Goal: Task Accomplishment & Management: Use online tool/utility

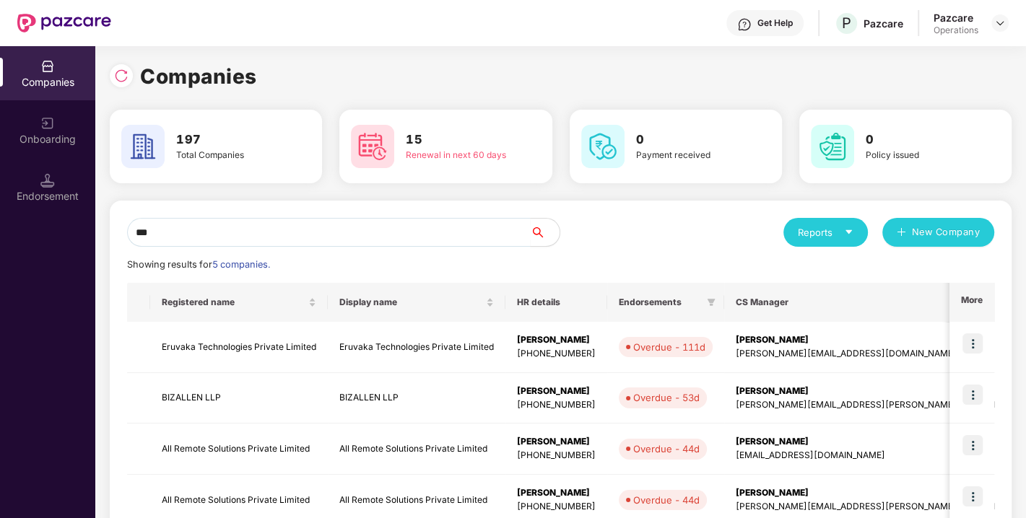
drag, startPoint x: 0, startPoint y: 0, endPoint x: 90, endPoint y: 240, distance: 256.2
click at [90, 240] on div "Companies Onboarding Endorsement Companies 197 Total Companies 15 Renewal in ne…" at bounding box center [513, 282] width 1026 height 472
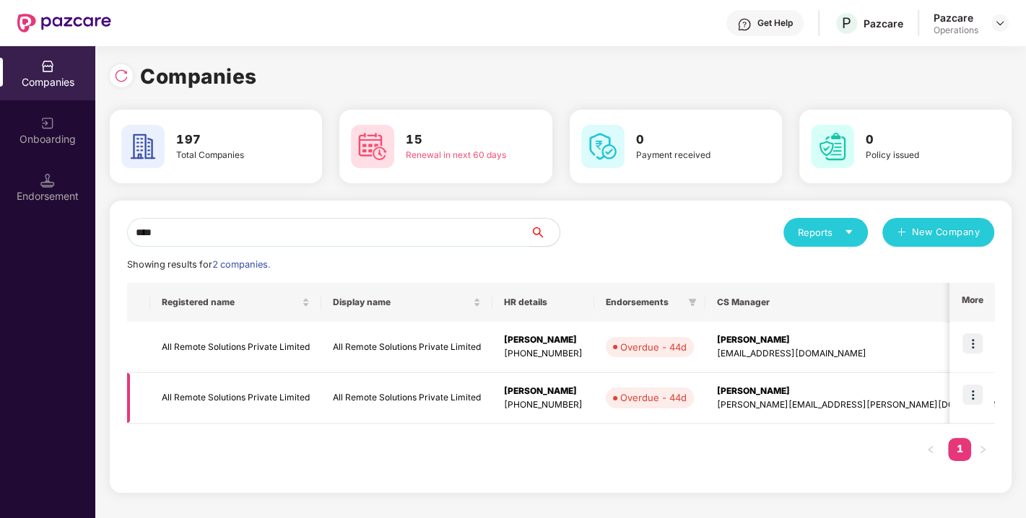
type input "***"
click at [261, 387] on td "All Remote Solutions Private Limited" at bounding box center [235, 398] width 171 height 51
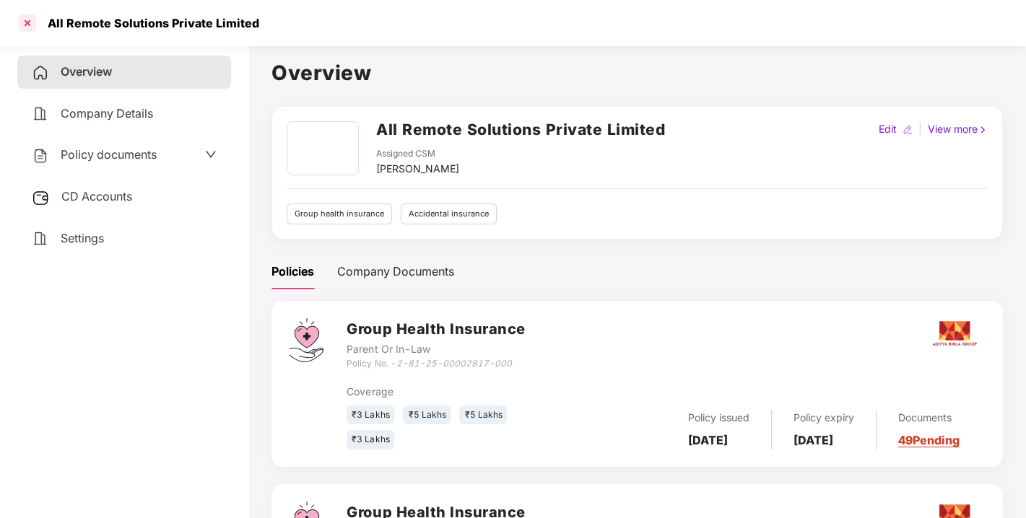
click at [27, 18] on div at bounding box center [27, 23] width 23 height 23
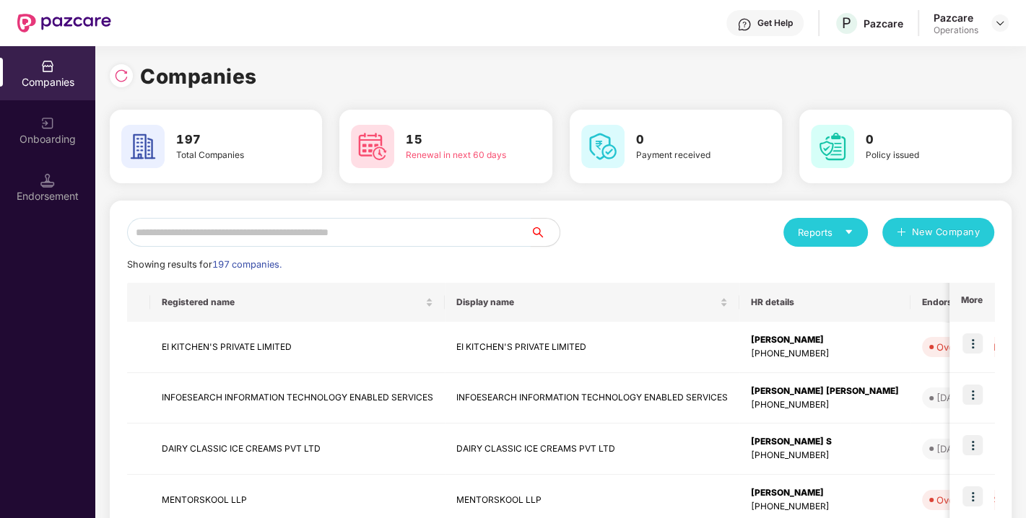
click at [226, 229] on input "text" at bounding box center [329, 232] width 404 height 29
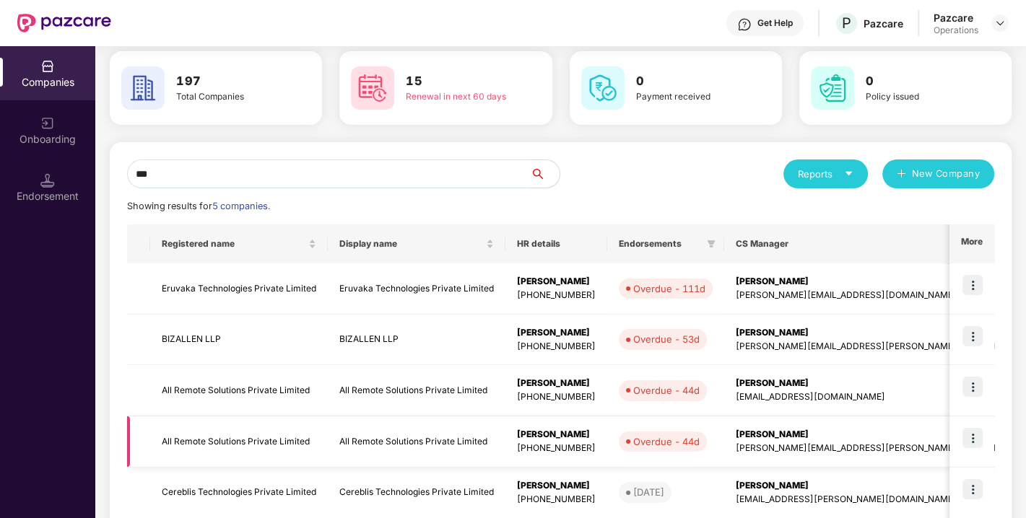
scroll to position [59, 0]
type input "***"
click at [977, 435] on img at bounding box center [973, 437] width 20 height 20
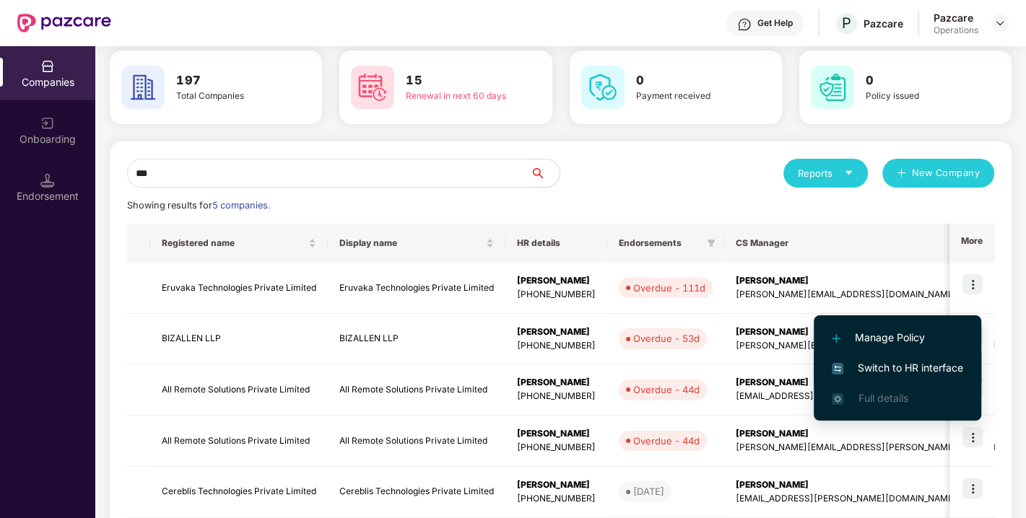
click at [902, 373] on span "Switch to HR interface" at bounding box center [897, 368] width 131 height 16
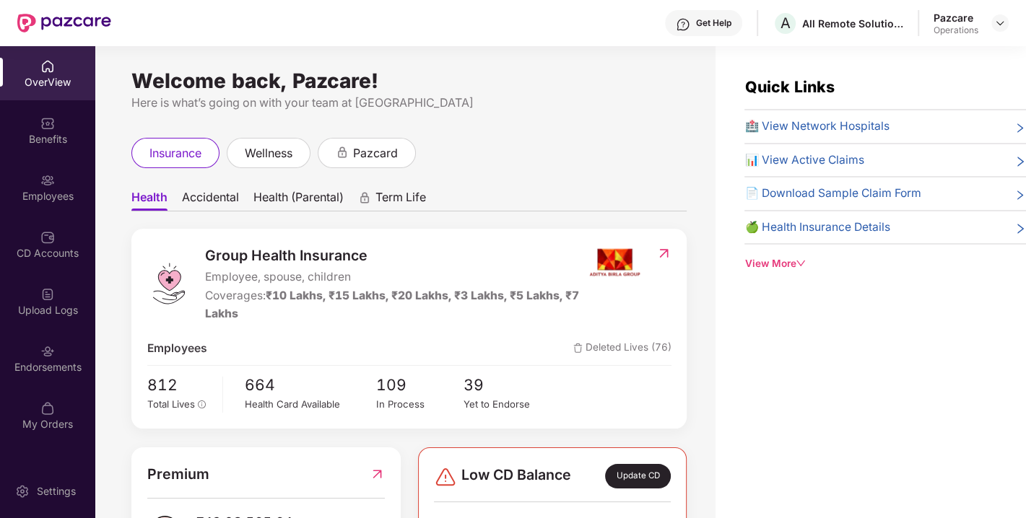
click at [48, 354] on img at bounding box center [47, 351] width 14 height 14
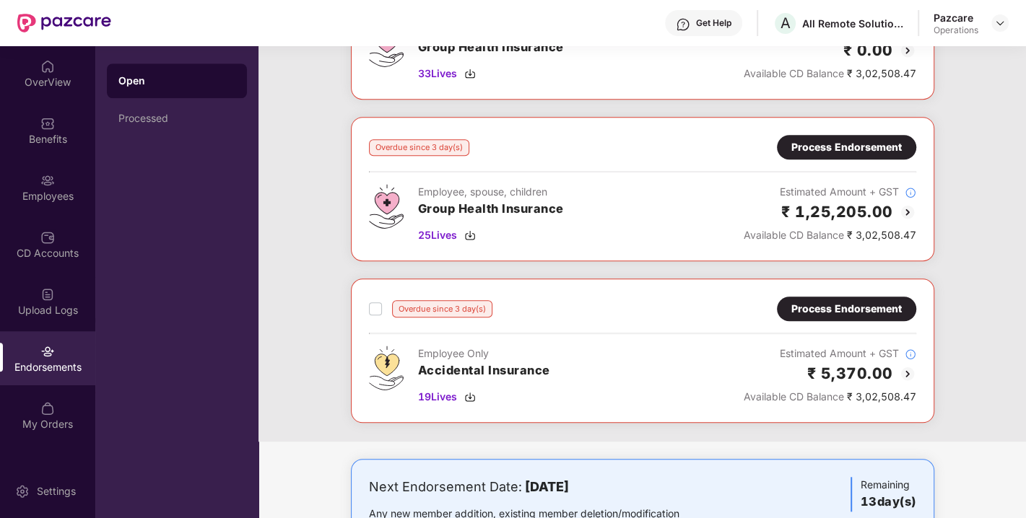
scroll to position [818, 0]
click at [822, 142] on div "Process Endorsement" at bounding box center [846, 147] width 110 height 16
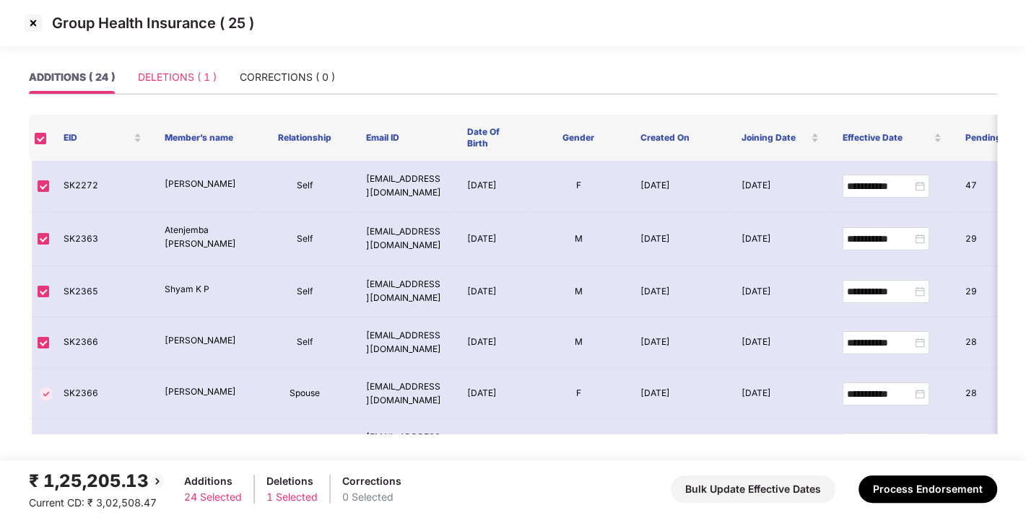
click at [184, 87] on div "DELETIONS ( 1 )" at bounding box center [177, 77] width 79 height 33
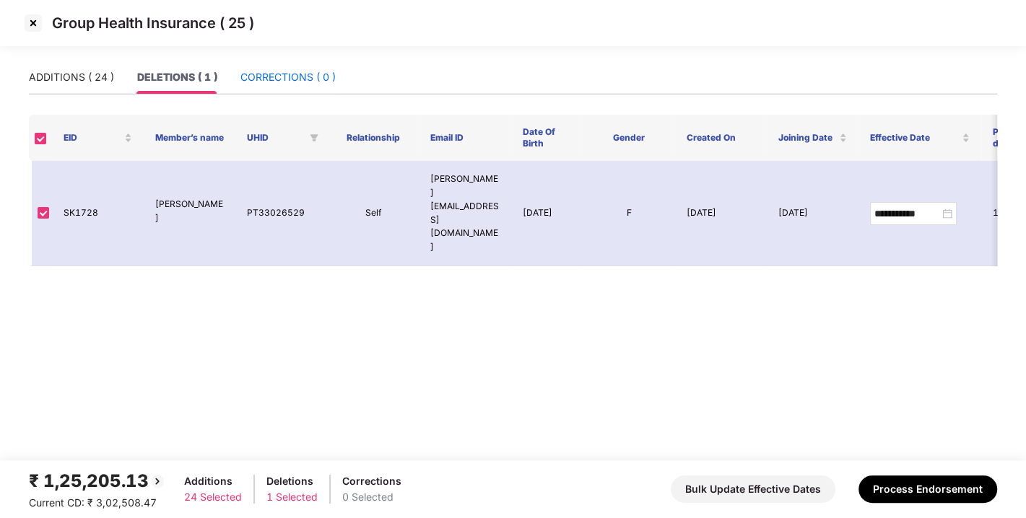
click at [297, 73] on div "CORRECTIONS ( 0 )" at bounding box center [287, 77] width 95 height 16
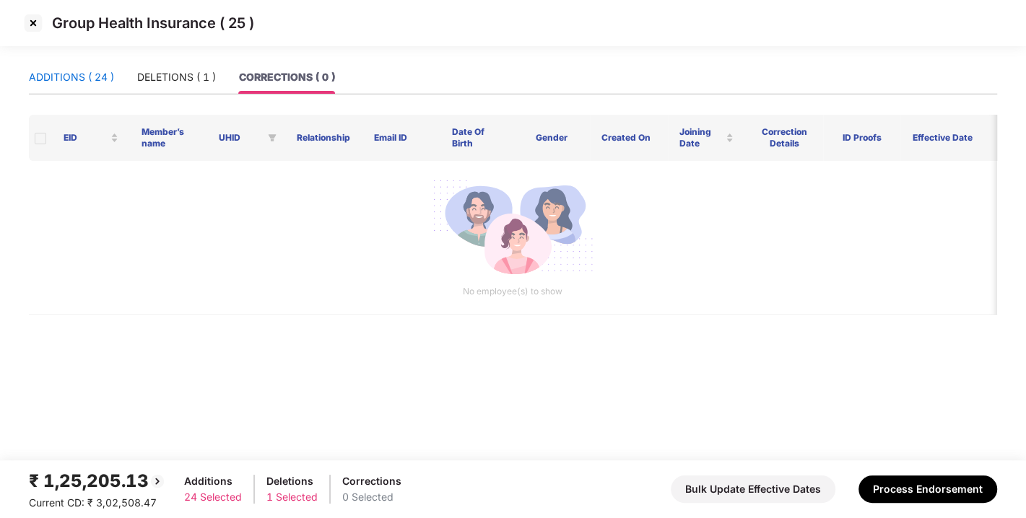
click at [105, 73] on div "ADDITIONS ( 24 )" at bounding box center [71, 77] width 85 height 16
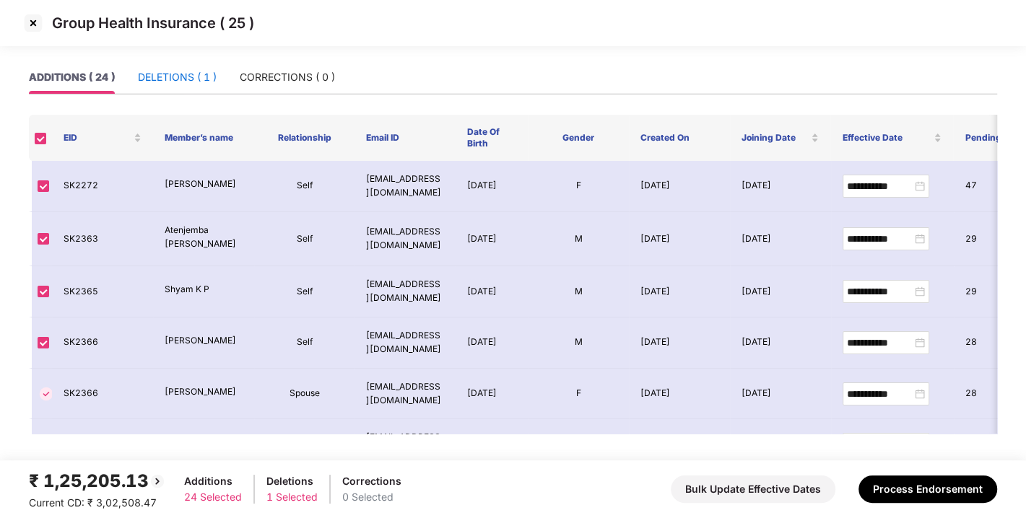
click at [178, 76] on div "DELETIONS ( 1 )" at bounding box center [177, 77] width 79 height 16
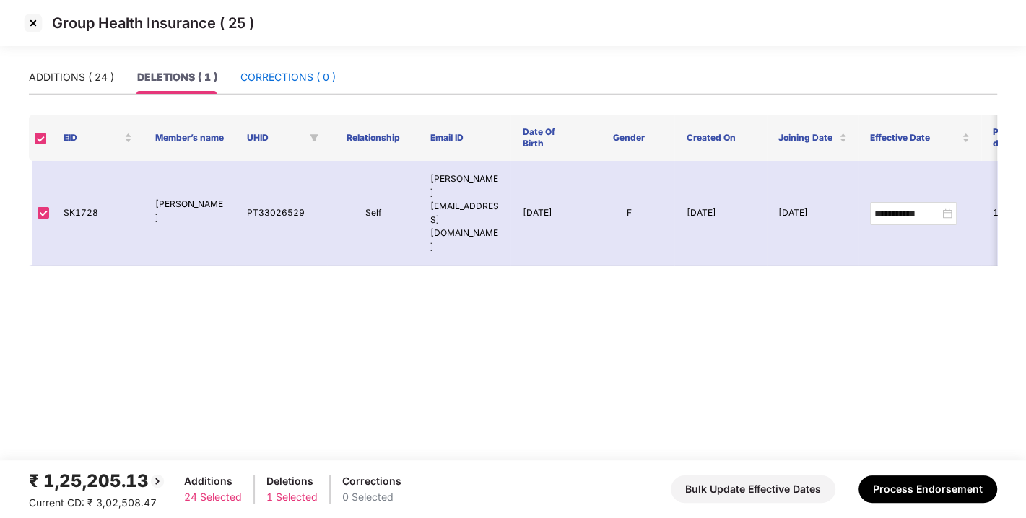
click at [249, 77] on div "CORRECTIONS ( 0 )" at bounding box center [287, 77] width 95 height 16
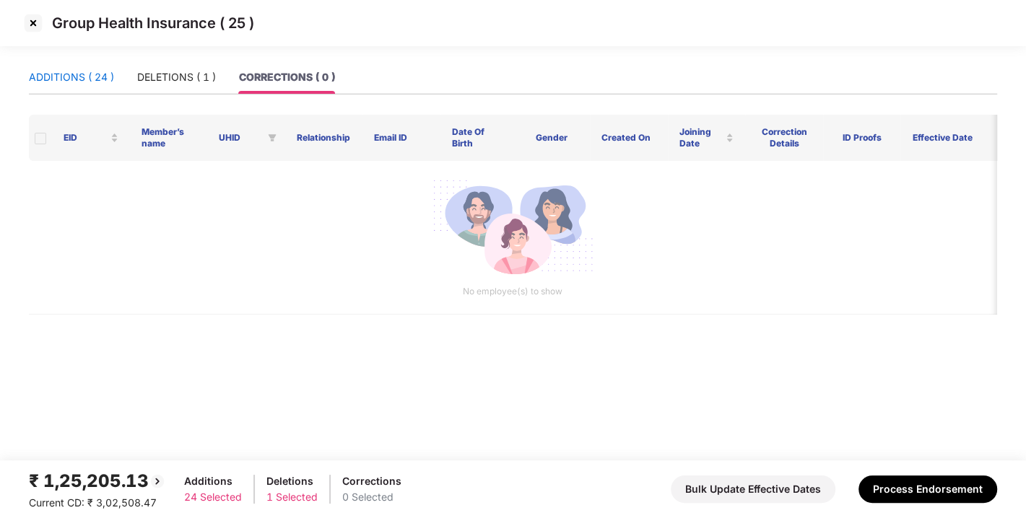
click at [75, 74] on div "ADDITIONS ( 24 )" at bounding box center [71, 77] width 85 height 16
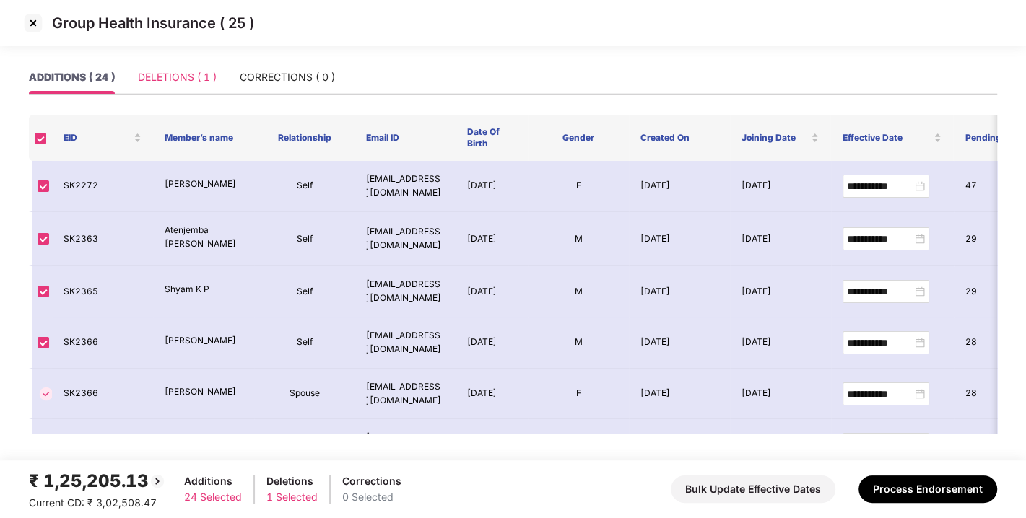
click at [183, 66] on div "DELETIONS ( 1 )" at bounding box center [177, 77] width 79 height 33
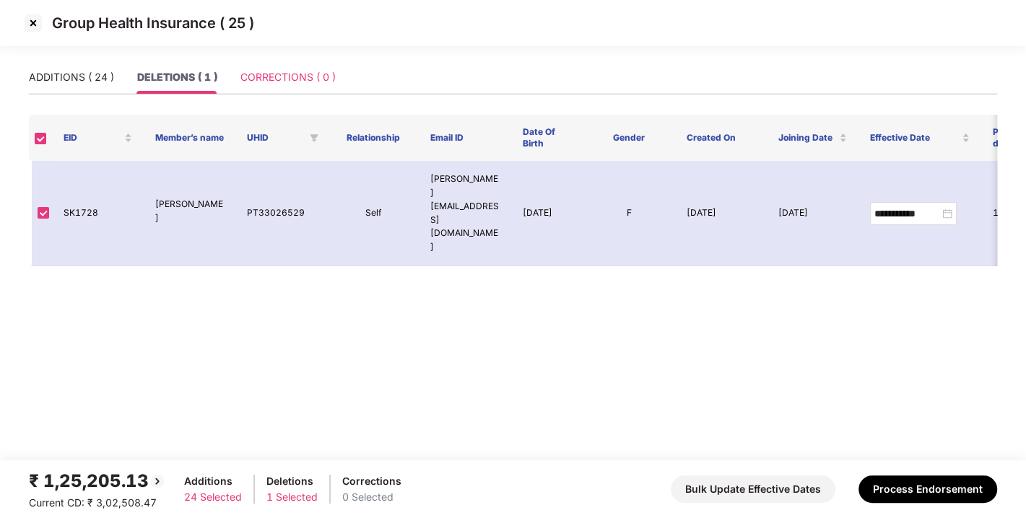
click at [271, 61] on div "CORRECTIONS ( 0 )" at bounding box center [287, 77] width 95 height 33
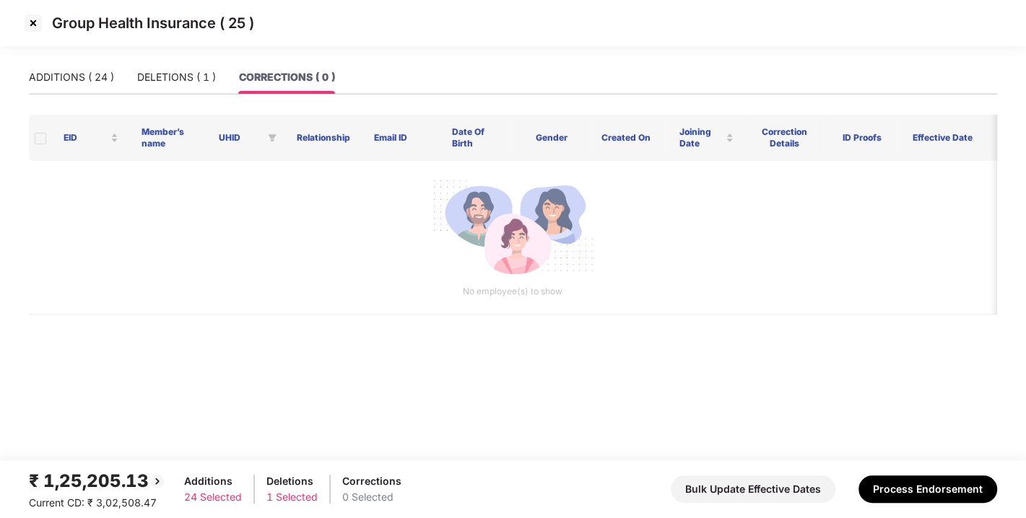
click at [84, 59] on div "Group Health Insurance ( 25 )" at bounding box center [513, 30] width 1026 height 61
click at [72, 78] on div "ADDITIONS ( 24 )" at bounding box center [71, 77] width 85 height 16
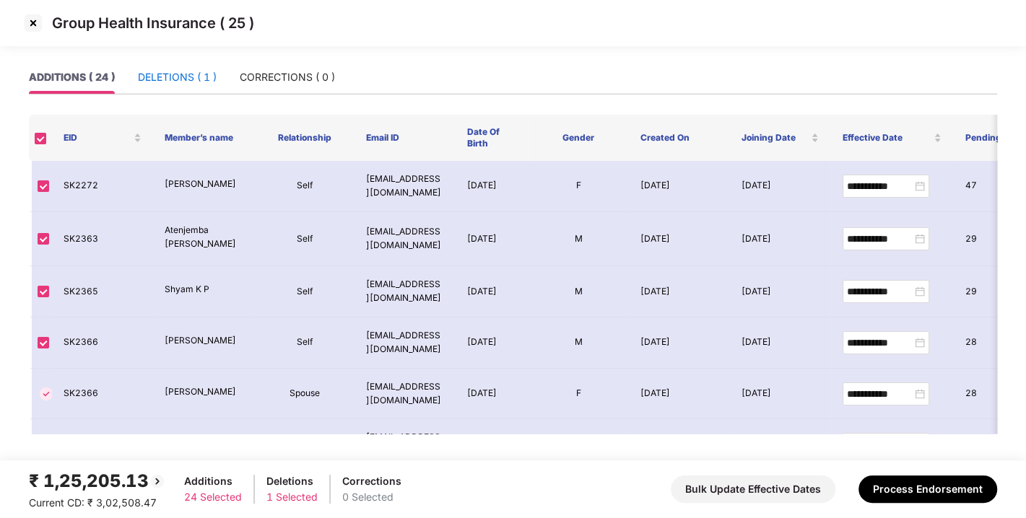
click at [175, 74] on div "DELETIONS ( 1 )" at bounding box center [177, 77] width 79 height 16
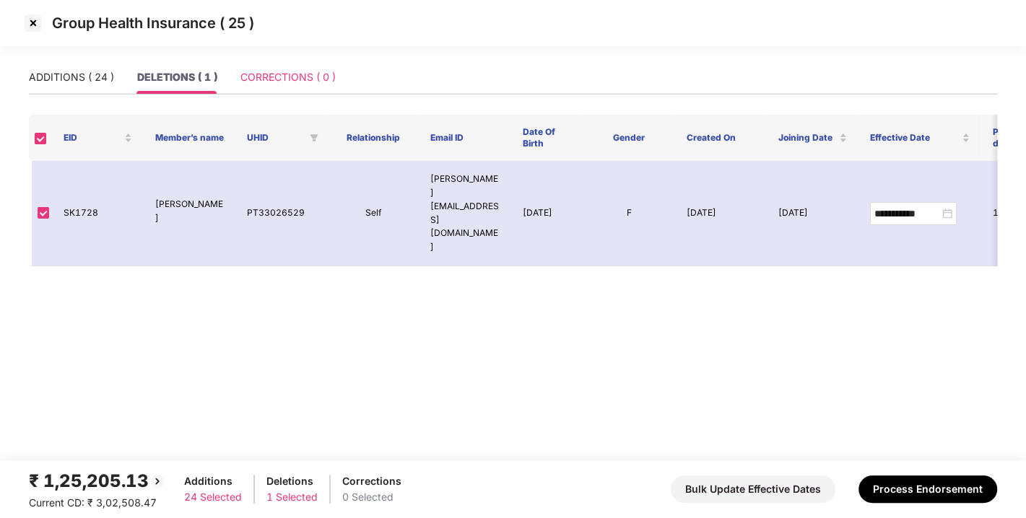
click at [303, 66] on div "CORRECTIONS ( 0 )" at bounding box center [287, 77] width 95 height 33
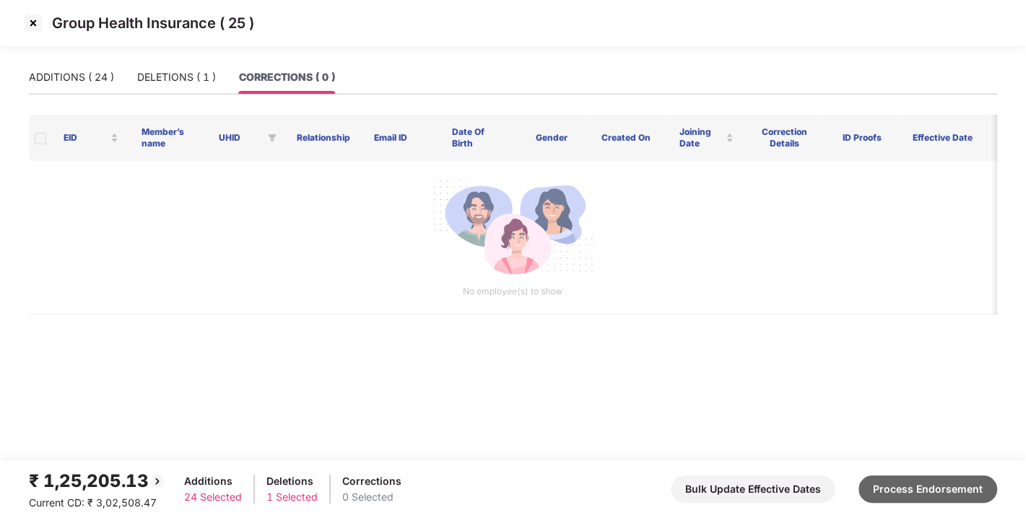
click at [925, 482] on button "Process Endorsement" at bounding box center [928, 489] width 139 height 27
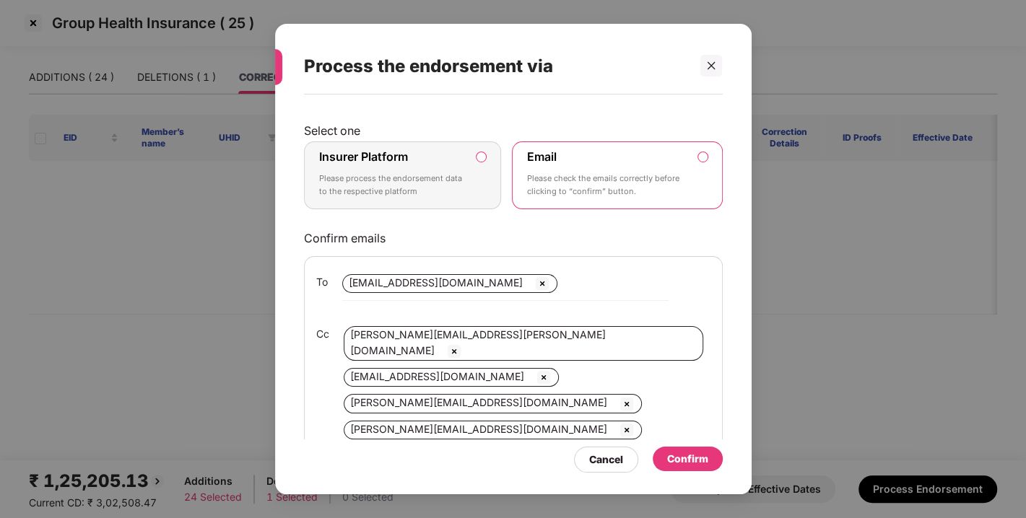
click at [491, 170] on label "Insurer Platform Please process the endorsement data to the respective platform" at bounding box center [403, 176] width 198 height 68
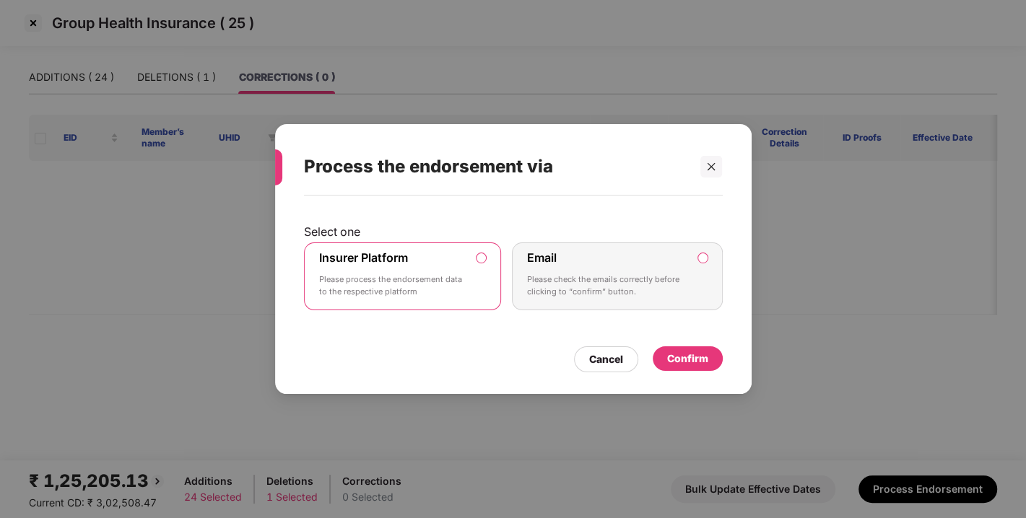
click at [676, 339] on div "Cancel Confirm" at bounding box center [513, 355] width 419 height 33
click at [695, 352] on div "Confirm" at bounding box center [687, 359] width 41 height 16
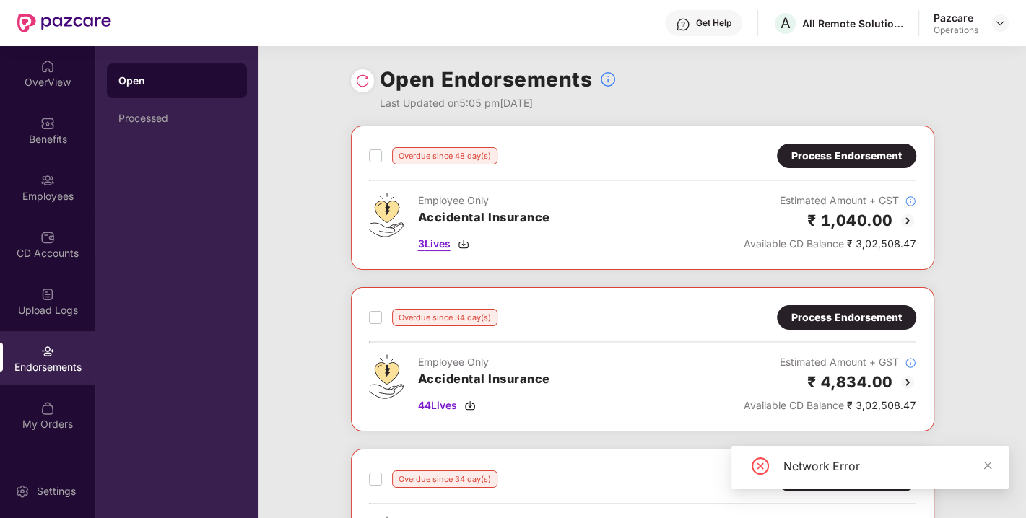
click at [468, 247] on img at bounding box center [464, 244] width 12 height 12
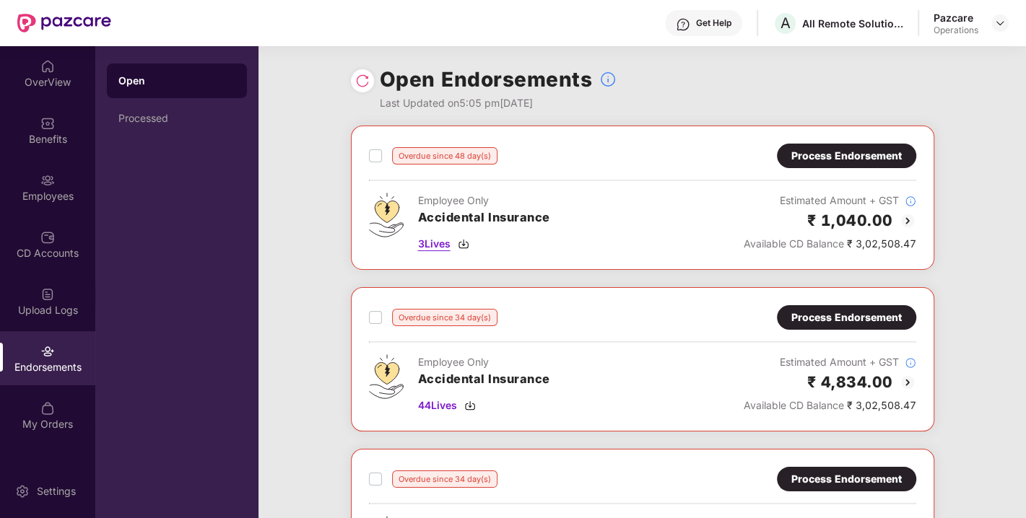
click at [468, 236] on div "3 Lives" at bounding box center [484, 244] width 132 height 16
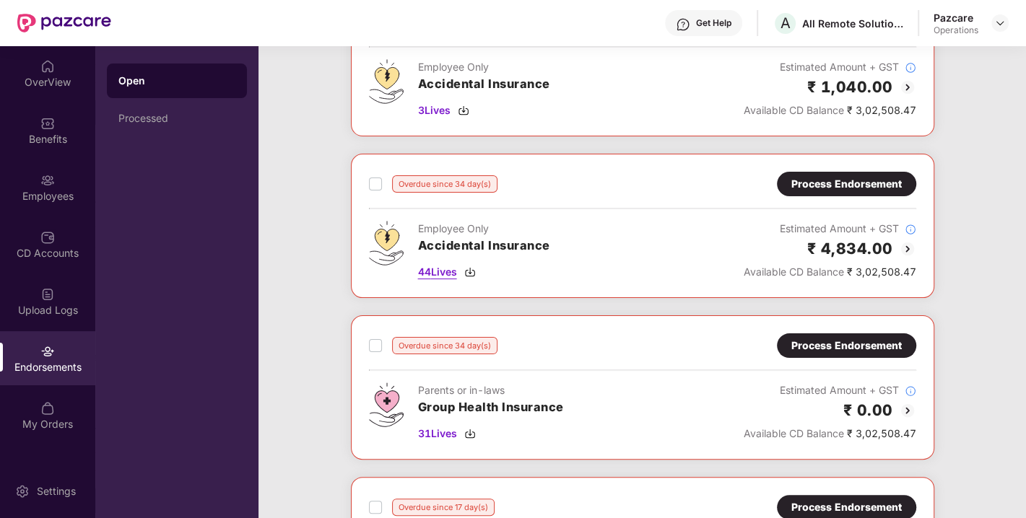
click at [479, 266] on div "44 Lives" at bounding box center [484, 272] width 132 height 16
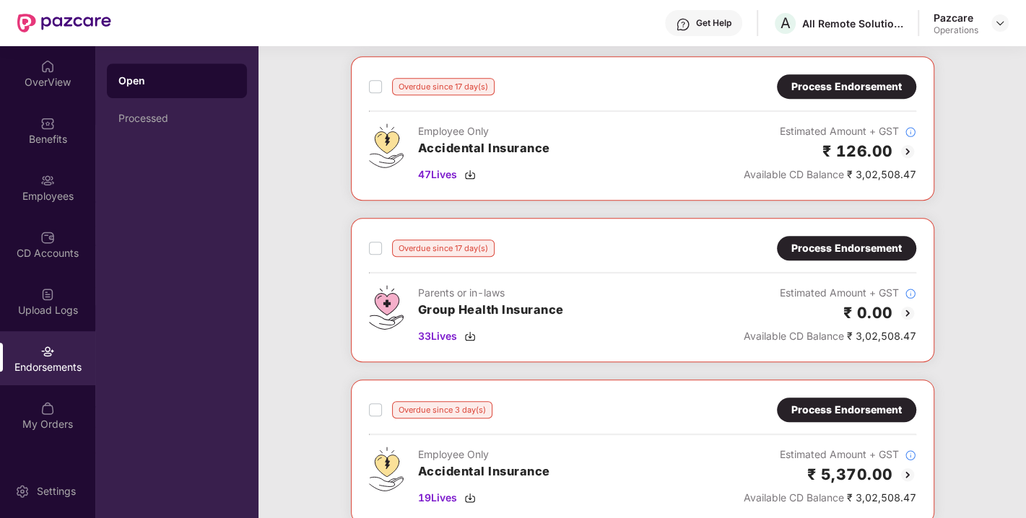
scroll to position [556, 0]
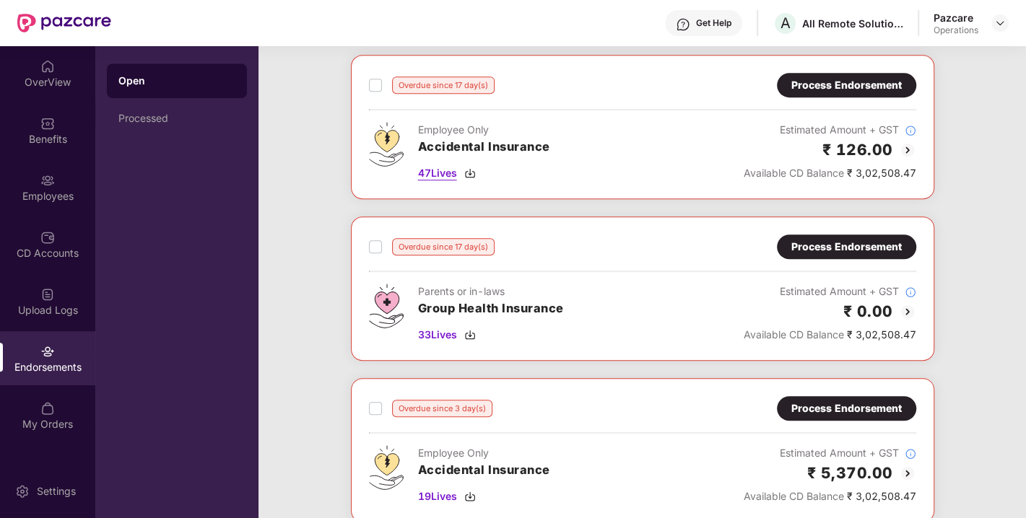
click at [470, 169] on img at bounding box center [470, 174] width 12 height 12
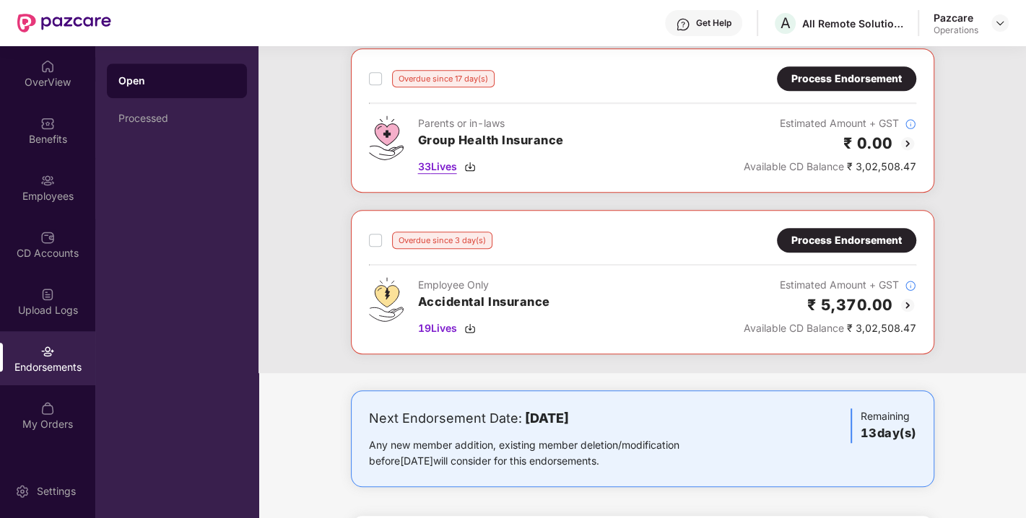
scroll to position [766, 0]
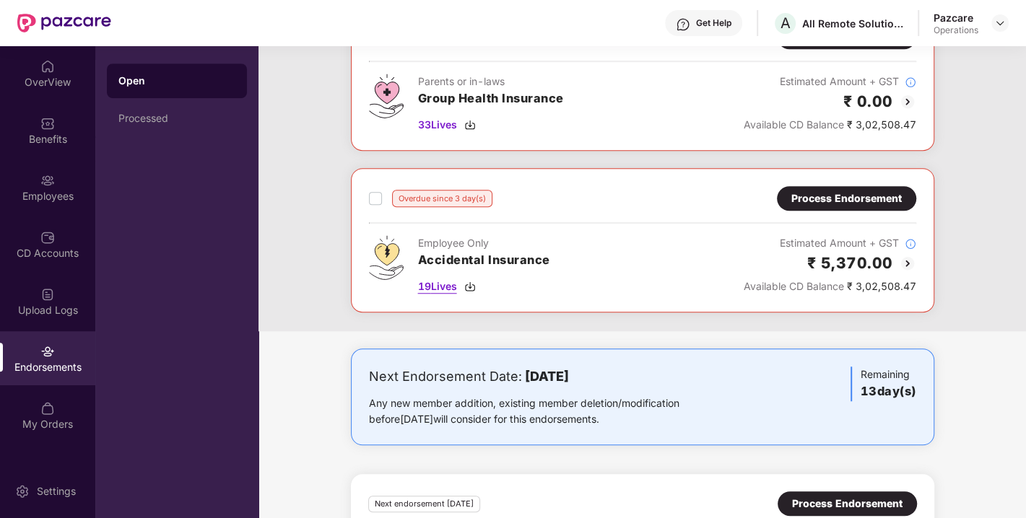
click at [470, 282] on img at bounding box center [470, 287] width 12 height 12
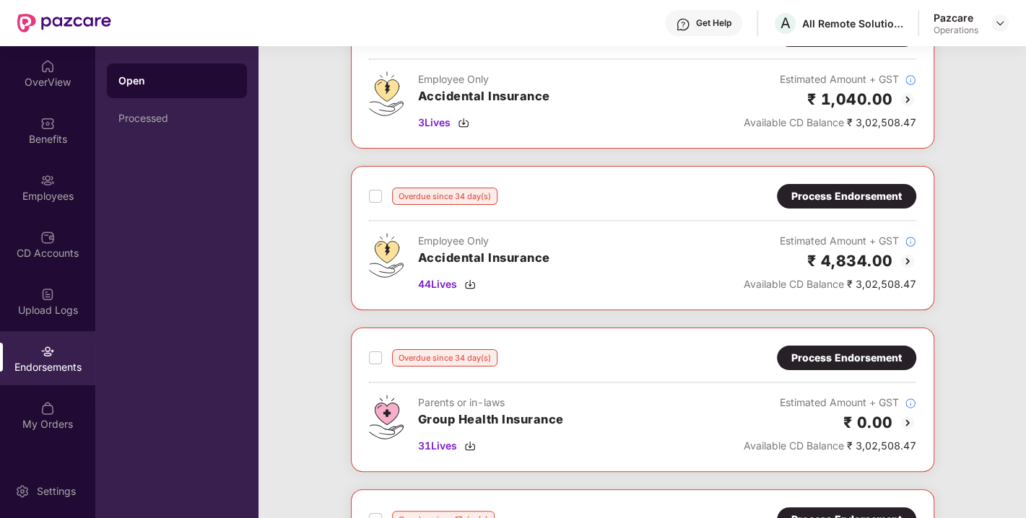
scroll to position [0, 0]
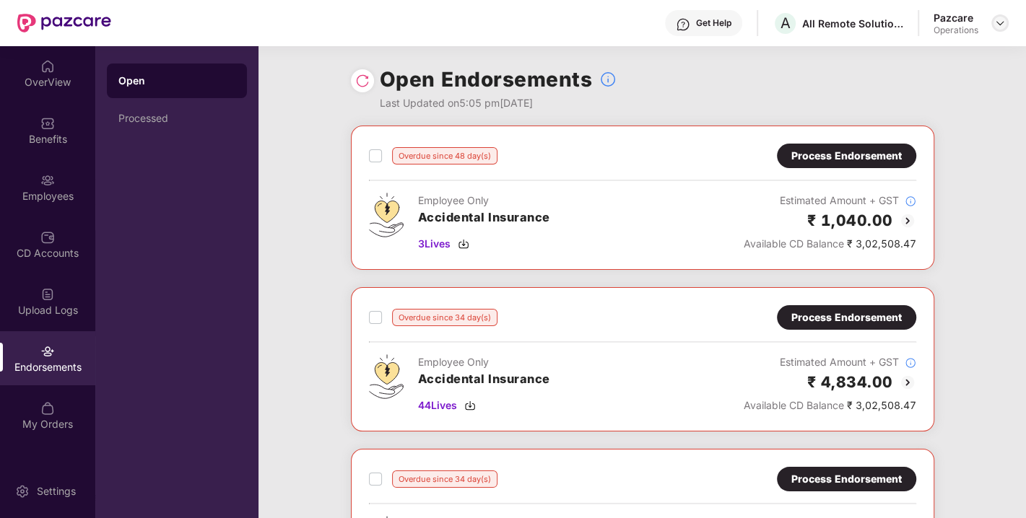
click at [994, 18] on img at bounding box center [1000, 23] width 12 height 12
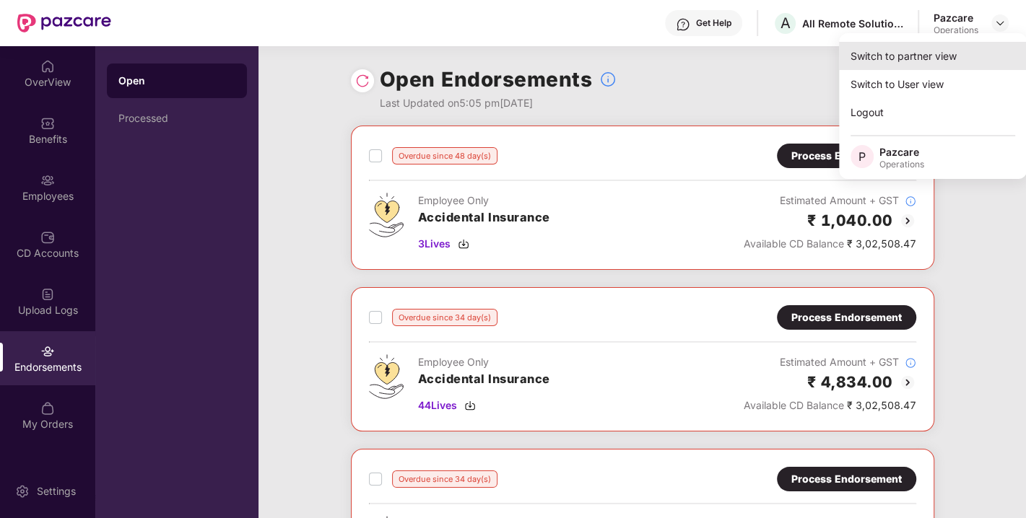
click at [918, 45] on div "Switch to partner view" at bounding box center [933, 56] width 188 height 28
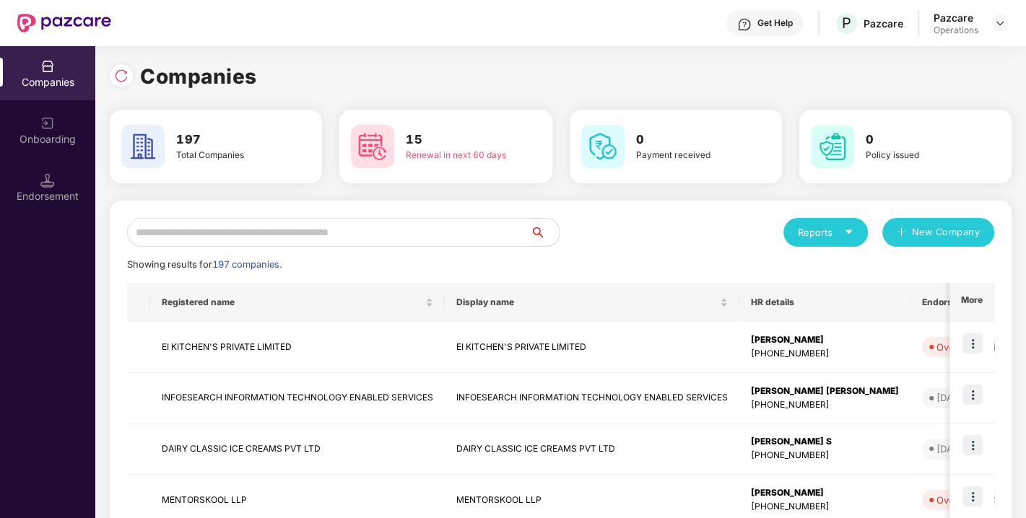
click at [393, 238] on input "text" at bounding box center [329, 232] width 404 height 29
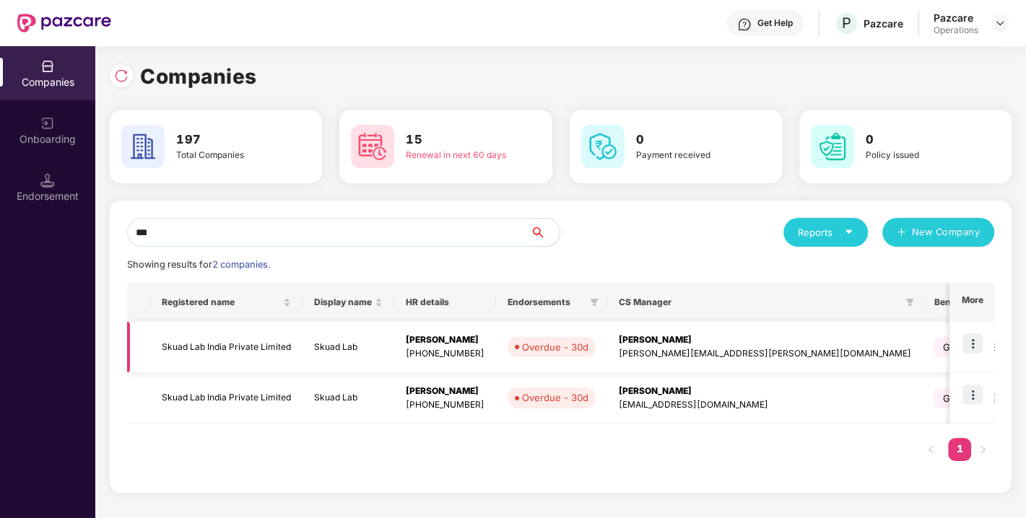
type input "***"
click at [237, 344] on td "Skuad Lab India Private Limited" at bounding box center [226, 347] width 152 height 51
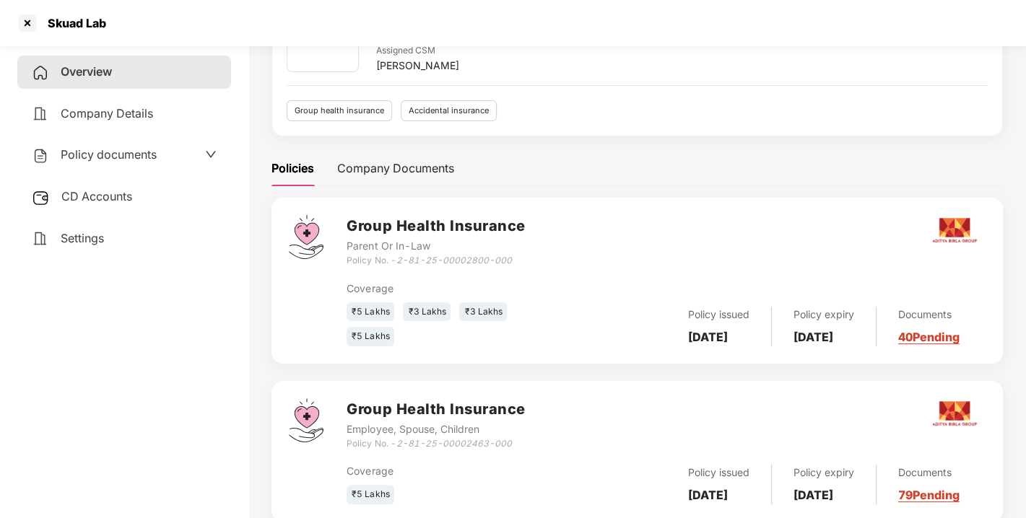
scroll to position [107, 0]
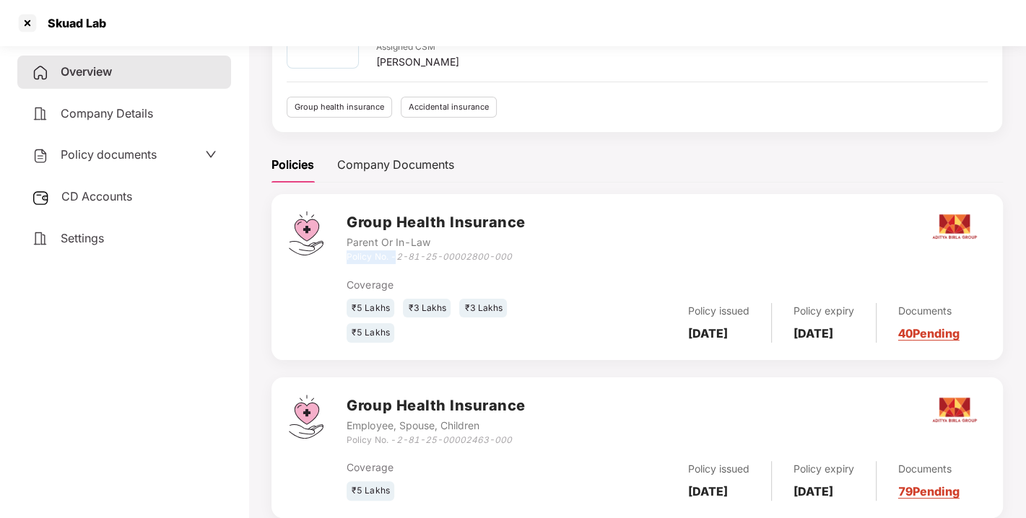
drag, startPoint x: 395, startPoint y: 256, endPoint x: 555, endPoint y: 242, distance: 160.2
click at [555, 242] on div "Group Health Insurance Parent Or In-Law Policy No. - 2-81-25-00002800-000" at bounding box center [666, 238] width 639 height 52
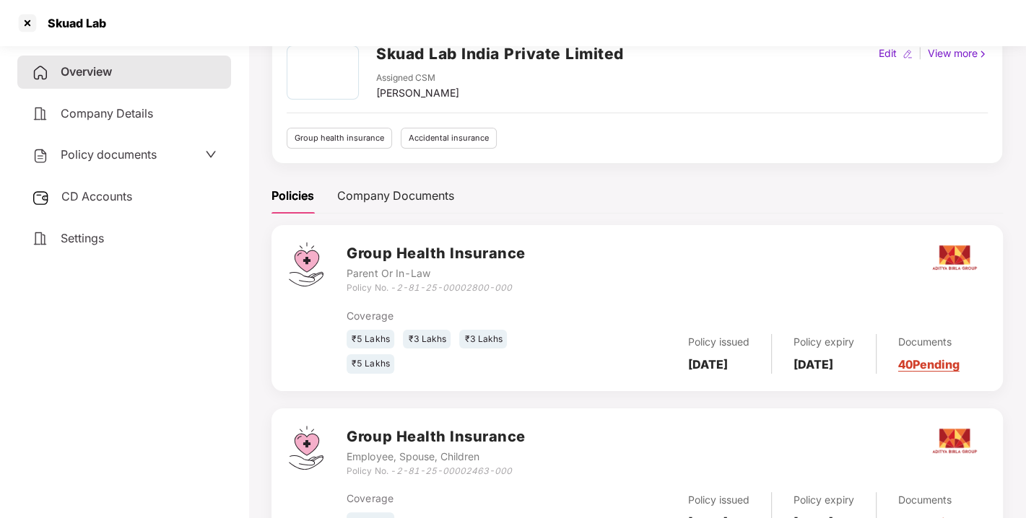
scroll to position [77, 0]
drag, startPoint x: 398, startPoint y: 285, endPoint x: 549, endPoint y: 287, distance: 150.9
click at [549, 287] on div "Group Health Insurance Parent Or In-Law Policy No. - 2-81-25-00002800-000" at bounding box center [666, 268] width 639 height 52
copy icon "2-81-25-00002800-000"
click at [32, 22] on div at bounding box center [27, 23] width 23 height 23
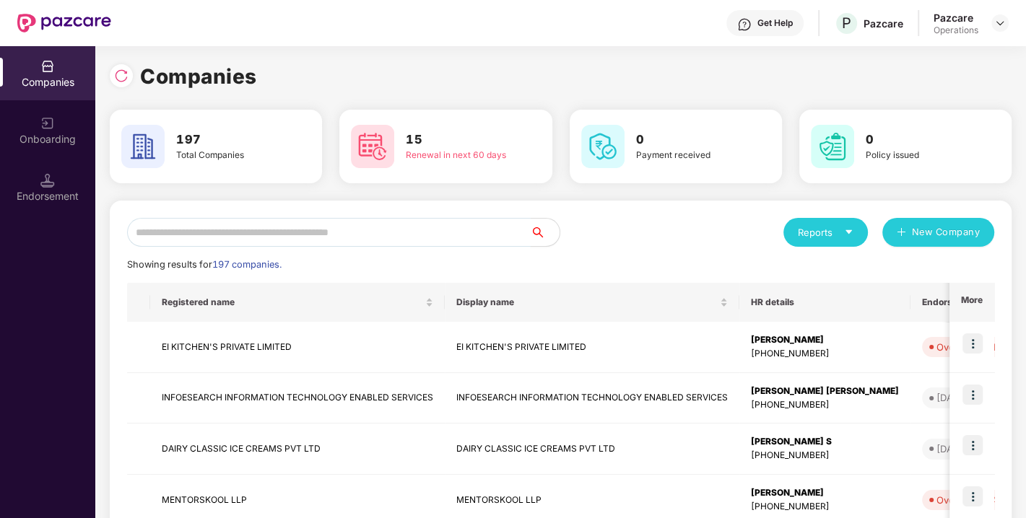
click at [202, 235] on input "text" at bounding box center [329, 232] width 404 height 29
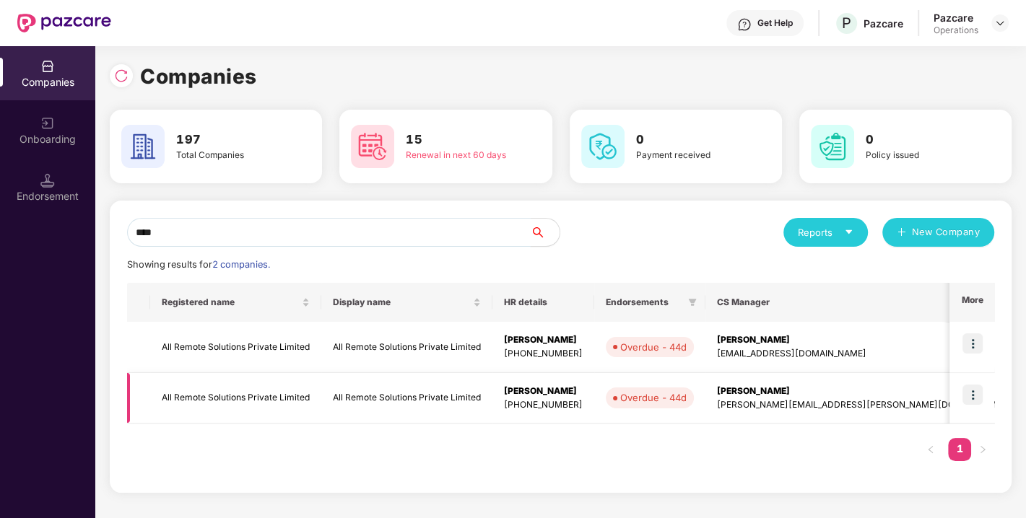
type input "***"
click at [979, 391] on img at bounding box center [973, 395] width 20 height 20
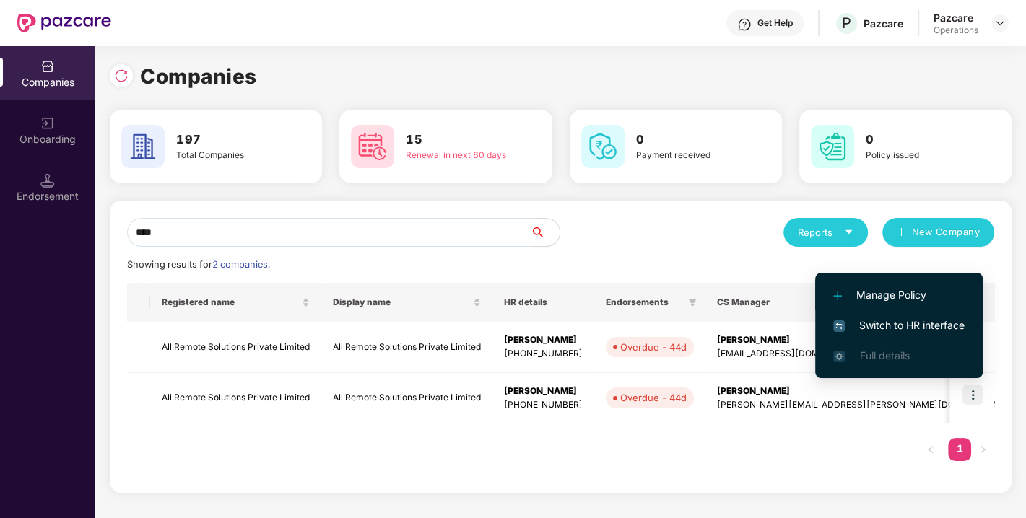
click at [897, 304] on li "Manage Policy" at bounding box center [899, 295] width 168 height 30
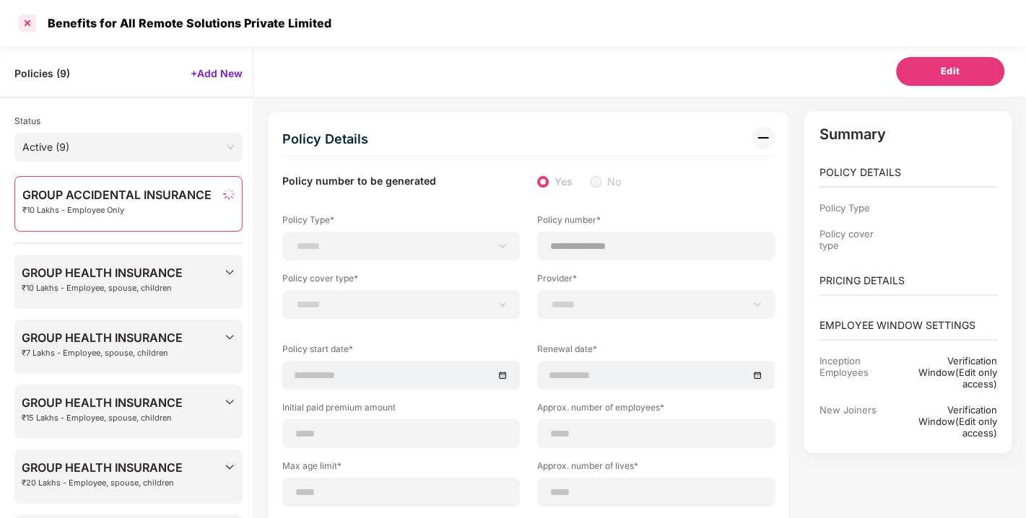
scroll to position [45, 0]
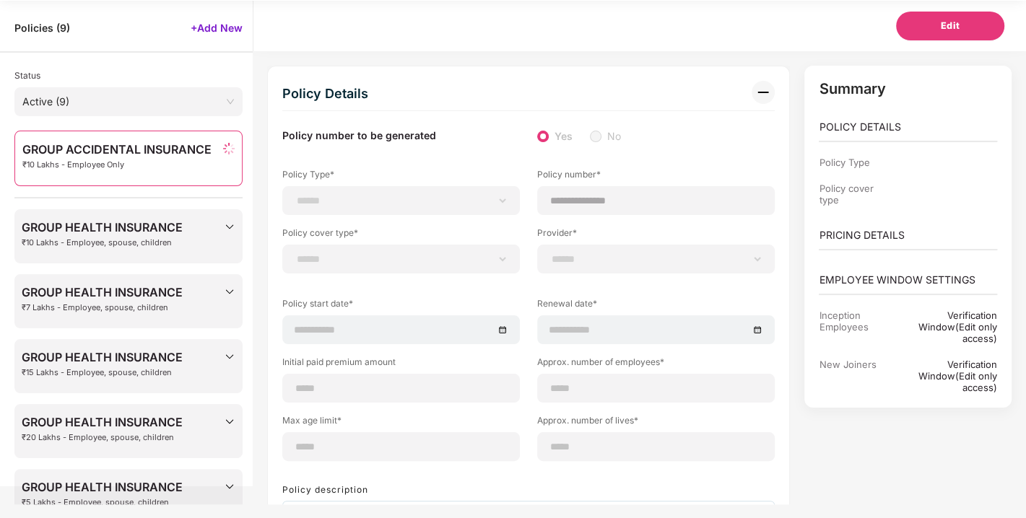
click at [22, 20] on div "Policies ( 9 ) +Add New" at bounding box center [126, 22] width 253 height 43
select select "**********"
type input "**********"
select select "**********"
type input "**********"
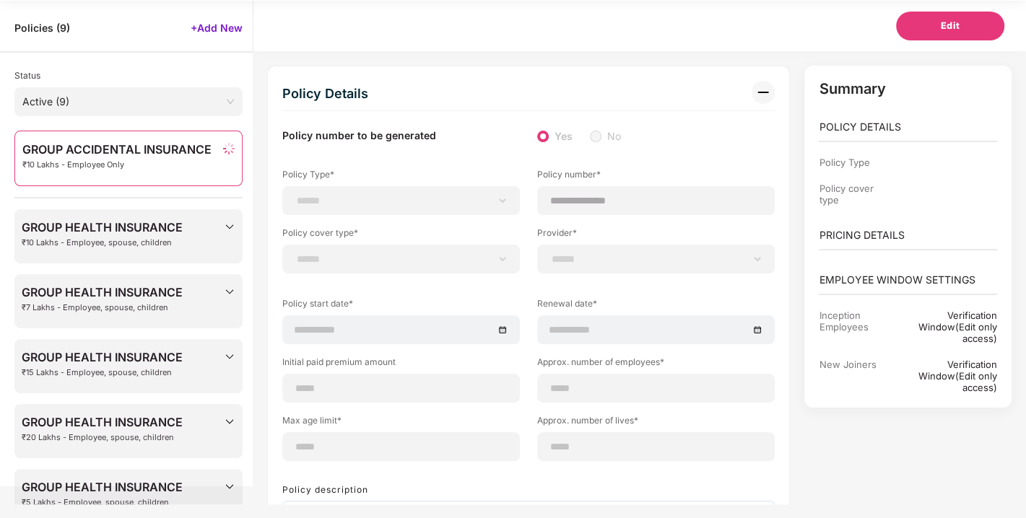
type input "**********"
type input "***"
type input "**"
type input "*"
type input "**"
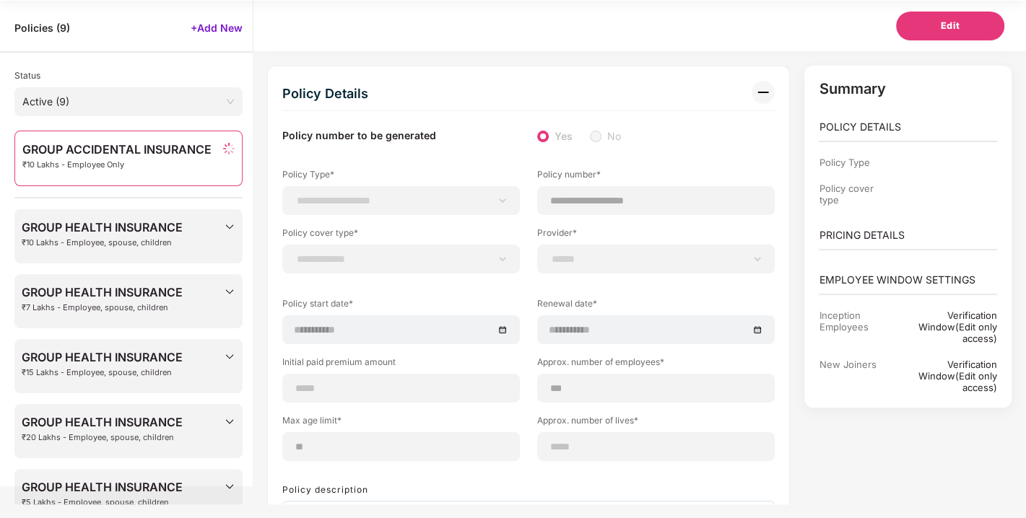
select select "*****"
type input "*******"
type input "**********"
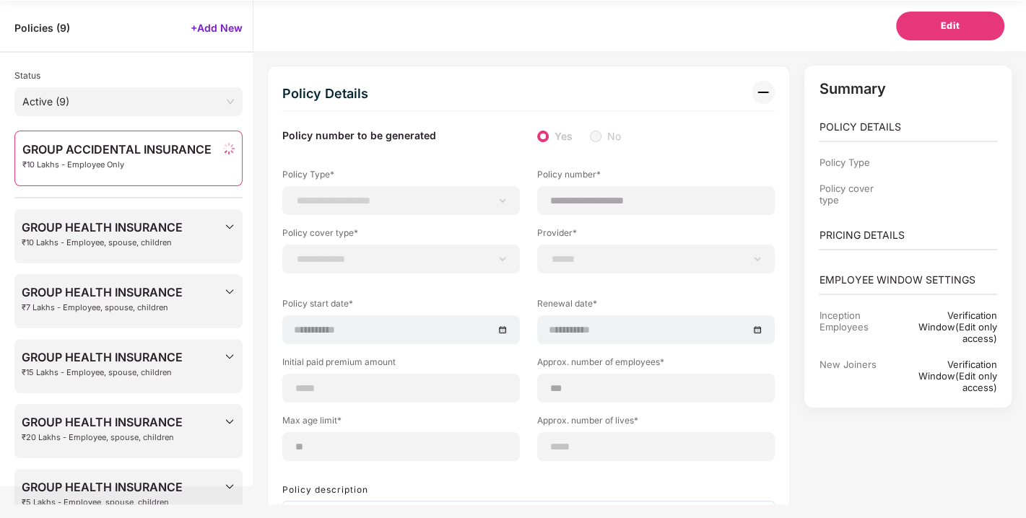
select select "******"
type input "******"
select select "********"
select select "*"
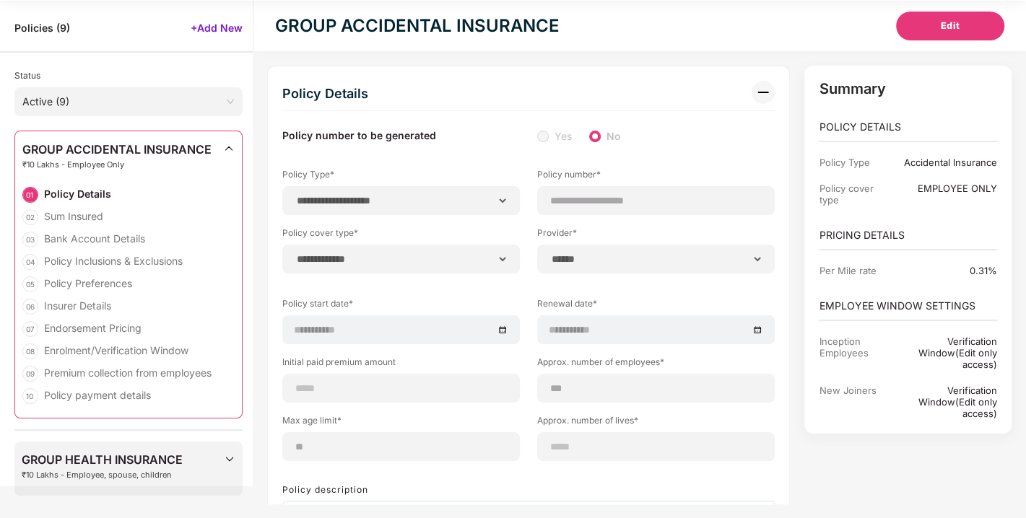
select select "******"
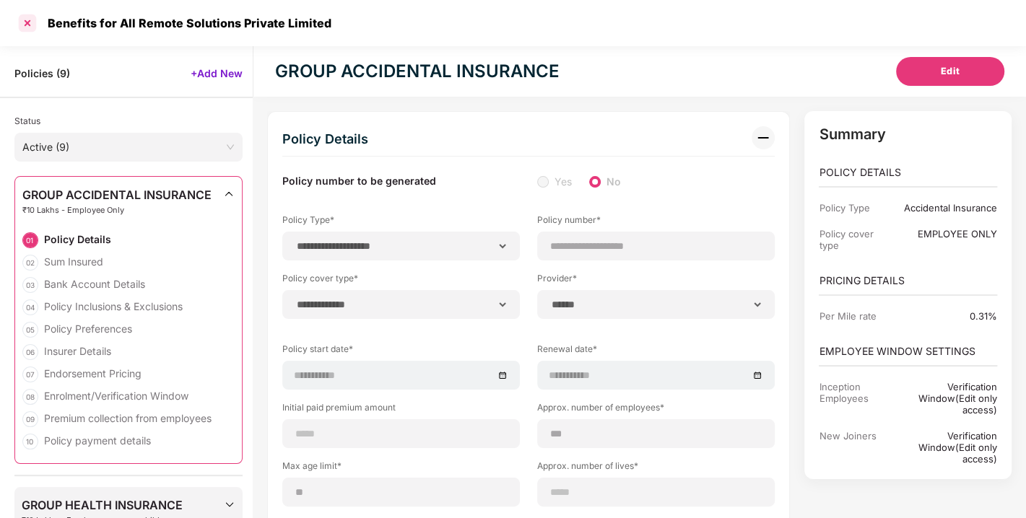
click at [29, 14] on div at bounding box center [27, 23] width 23 height 23
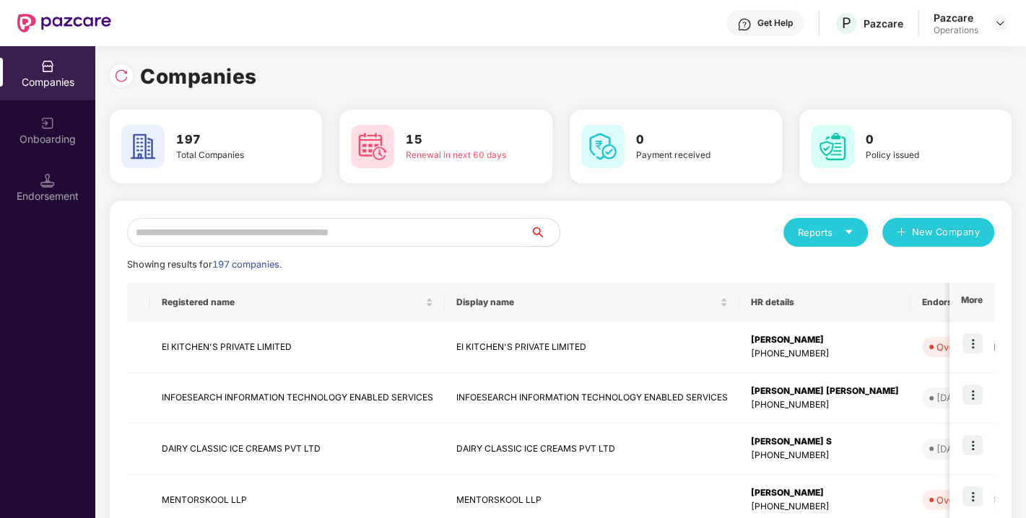
click at [232, 233] on input "text" at bounding box center [329, 232] width 404 height 29
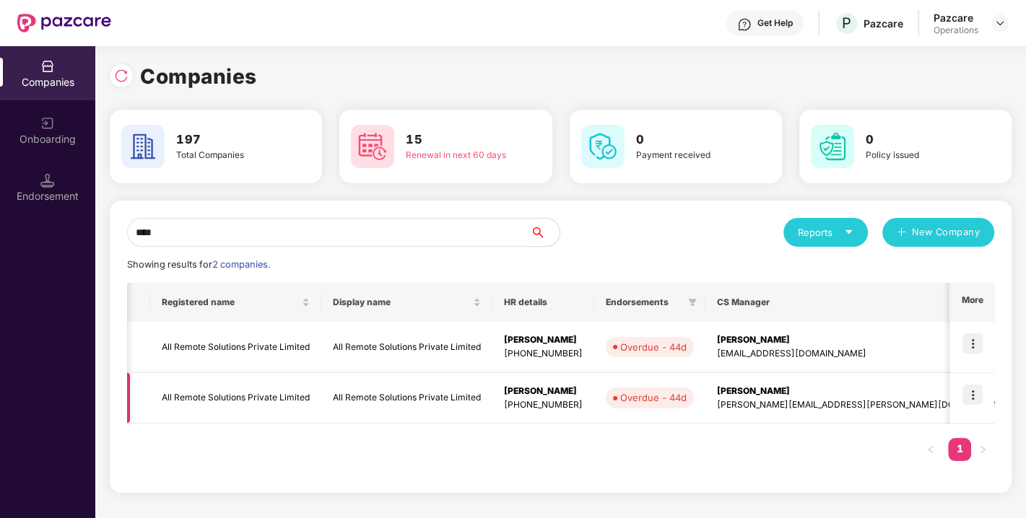
scroll to position [0, 17]
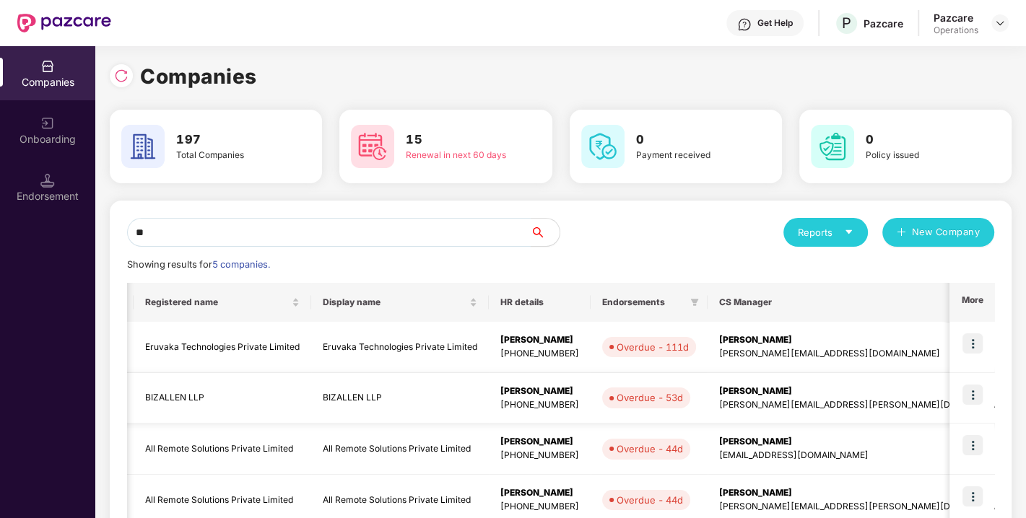
type input "*"
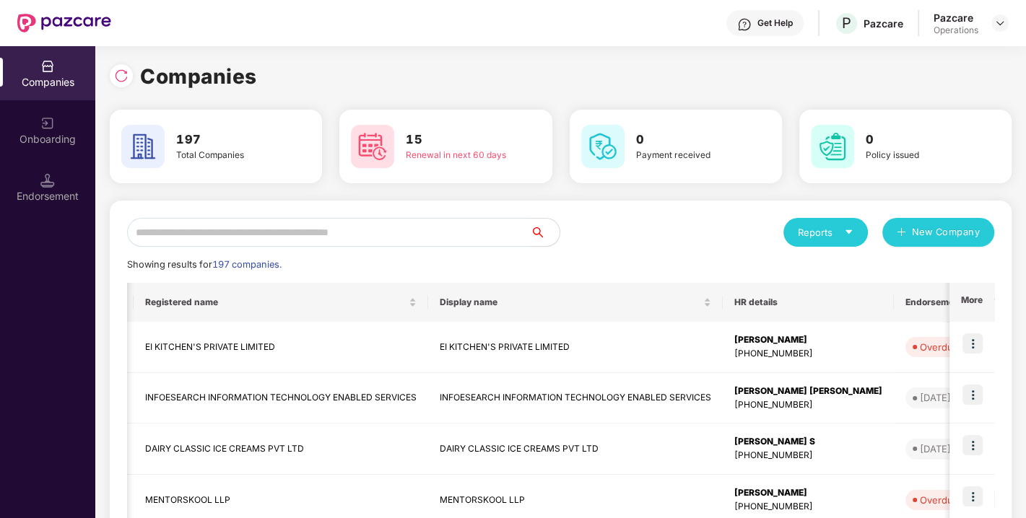
click at [222, 246] on input "text" at bounding box center [329, 232] width 404 height 29
click at [220, 243] on input "text" at bounding box center [329, 232] width 404 height 29
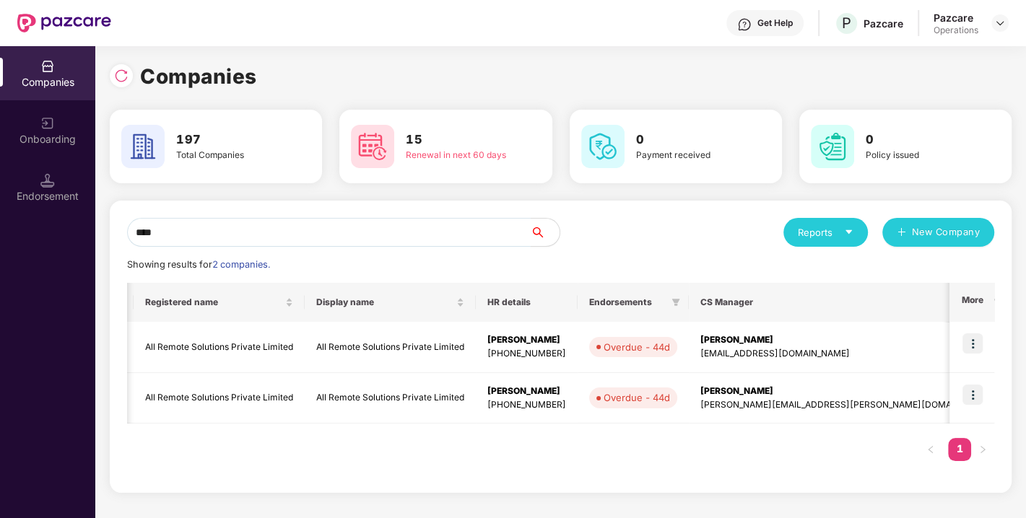
type input "***"
click at [742, 438] on div "Registered name Display name HR details Endorsements CS Manager Benefits Earlie…" at bounding box center [560, 379] width 867 height 193
drag, startPoint x: 206, startPoint y: 238, endPoint x: 0, endPoint y: 302, distance: 215.4
click at [0, 302] on div "Companies Onboarding Endorsement Companies 197 Total Companies 15 Renewal in ne…" at bounding box center [513, 282] width 1026 height 472
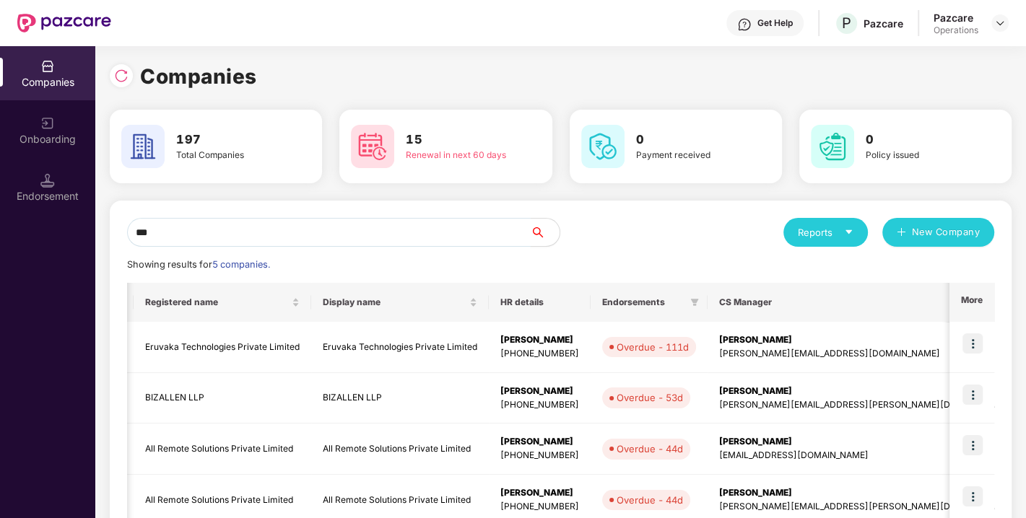
type input "***"
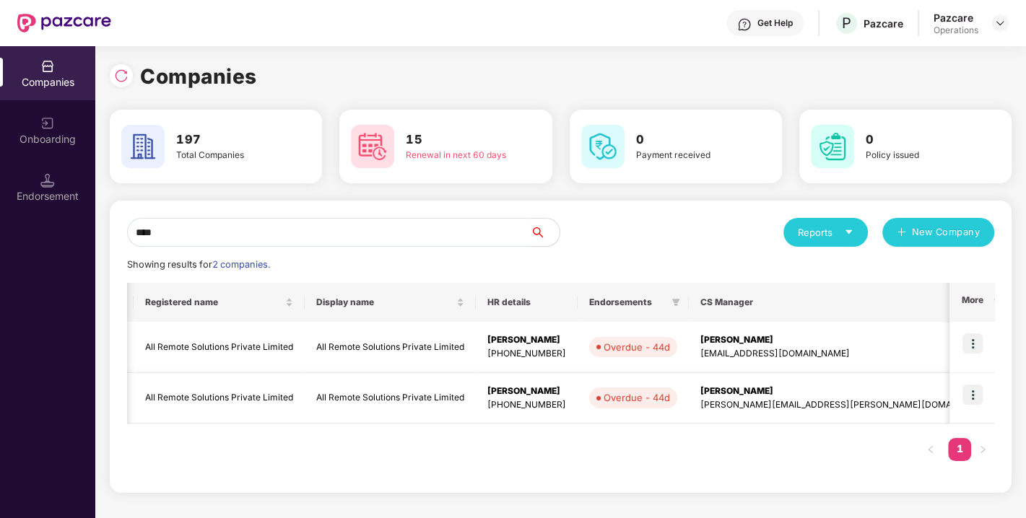
click at [969, 387] on img at bounding box center [973, 395] width 20 height 20
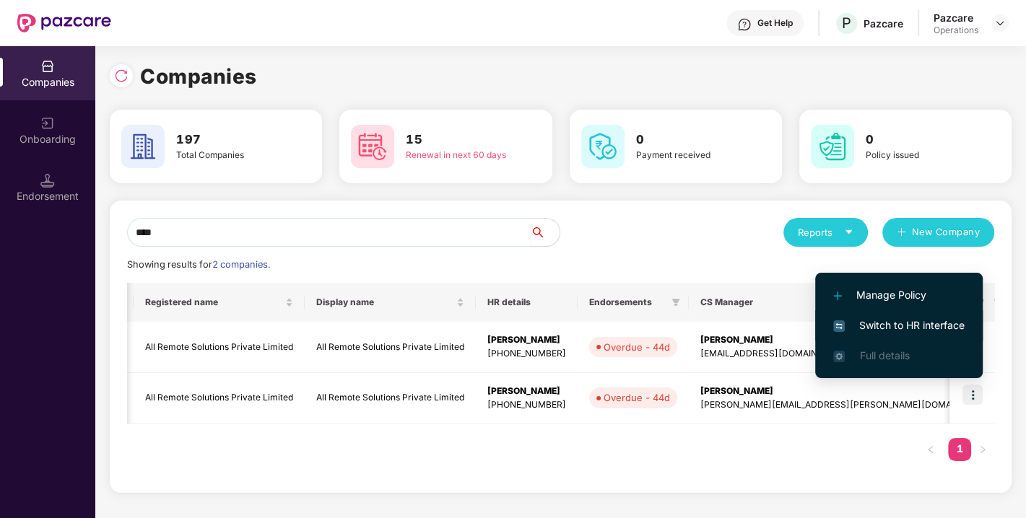
click at [885, 322] on span "Switch to HR interface" at bounding box center [898, 326] width 131 height 16
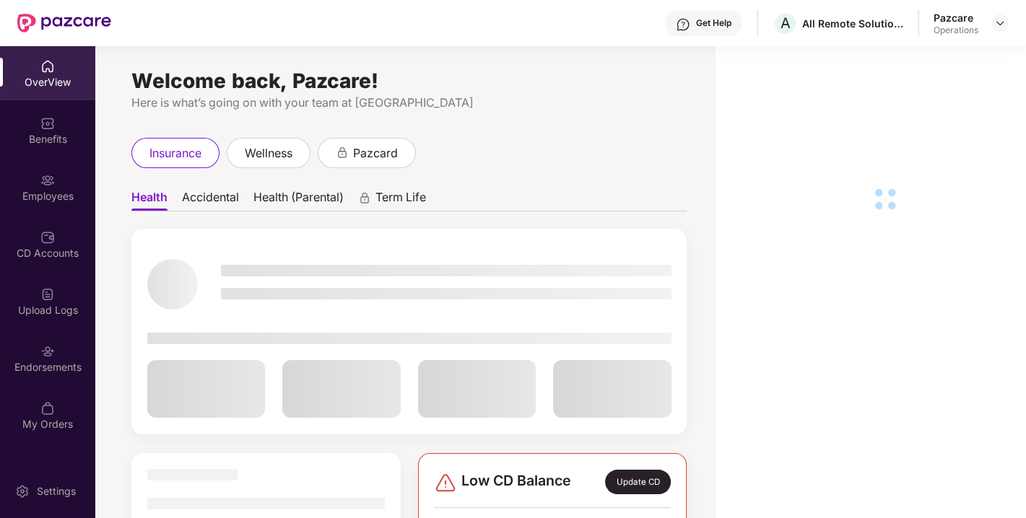
click at [58, 366] on div "Endorsements" at bounding box center [47, 367] width 95 height 14
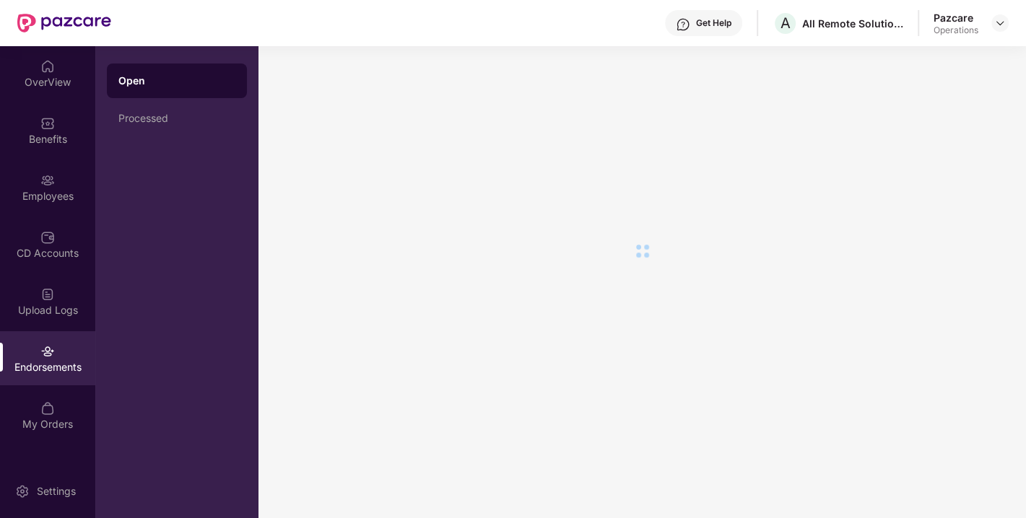
click at [58, 366] on div "Endorsements" at bounding box center [47, 367] width 95 height 14
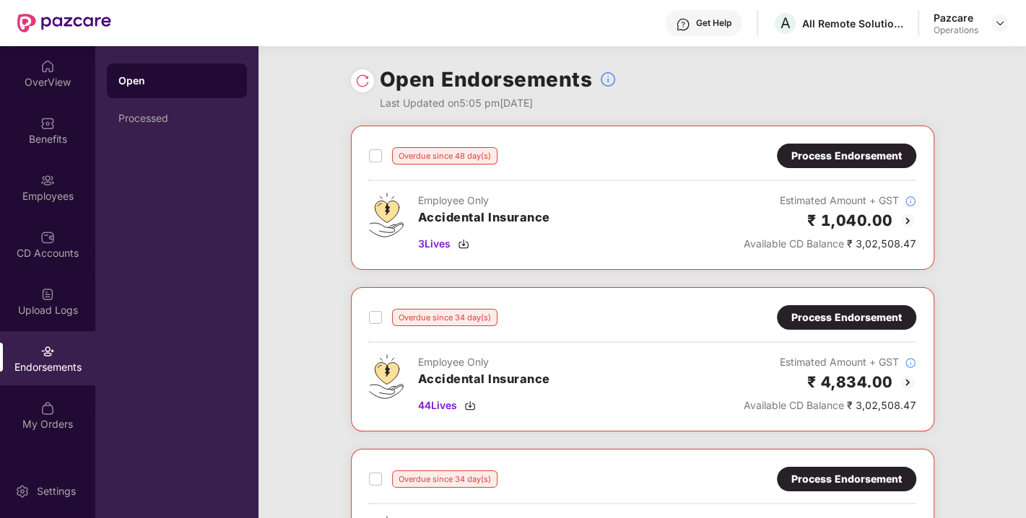
click at [859, 159] on div "Process Endorsement" at bounding box center [846, 156] width 110 height 16
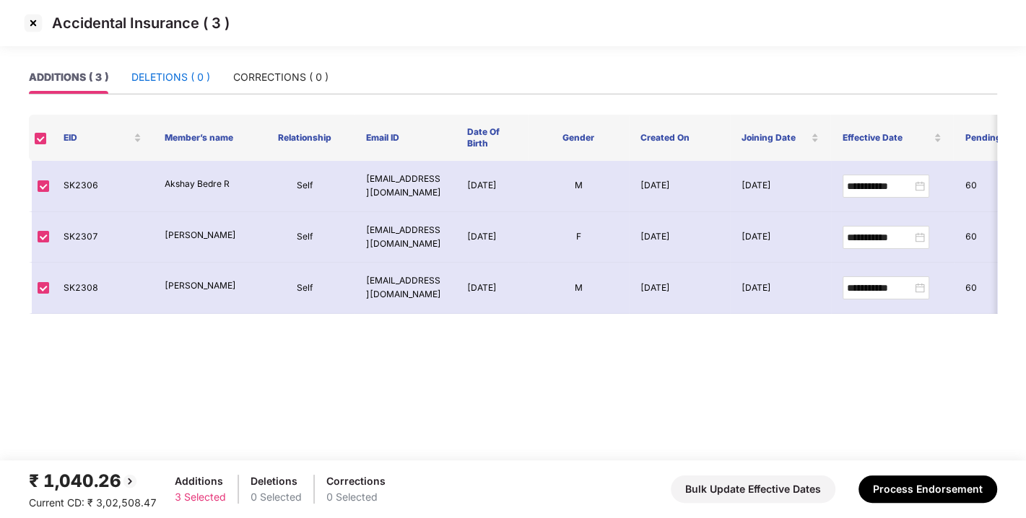
click at [188, 84] on div "DELETIONS ( 0 )" at bounding box center [170, 77] width 79 height 16
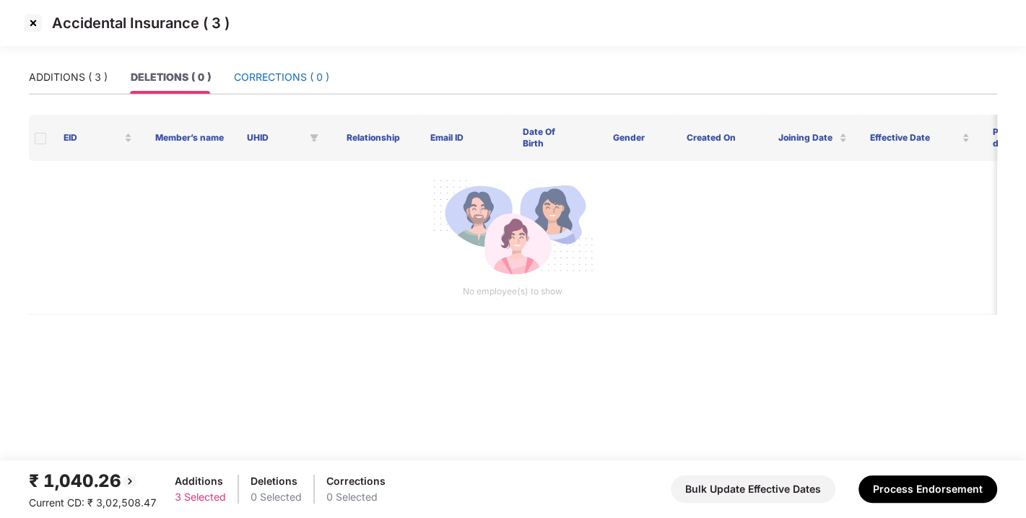
click at [269, 82] on div "CORRECTIONS ( 0 )" at bounding box center [281, 77] width 95 height 16
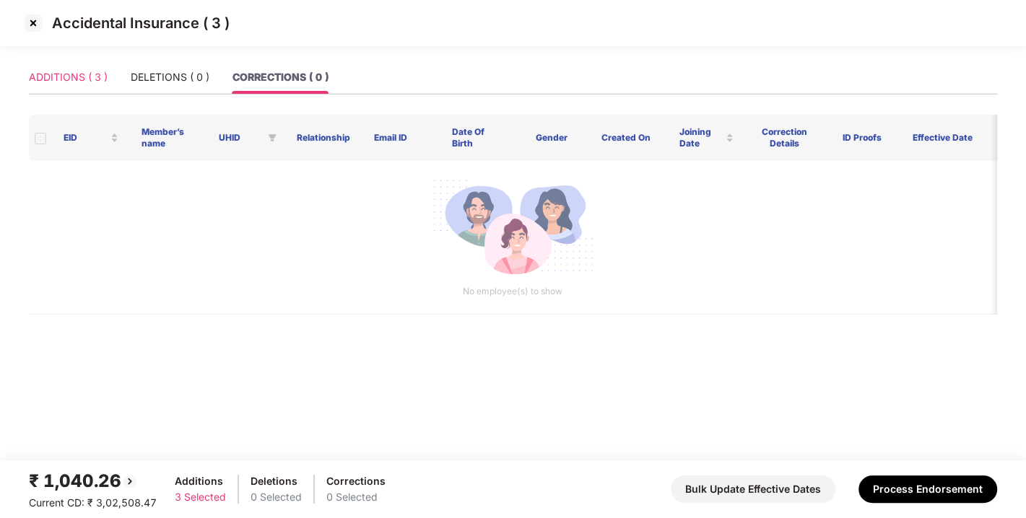
click at [49, 87] on div "ADDITIONS ( 3 )" at bounding box center [68, 77] width 79 height 33
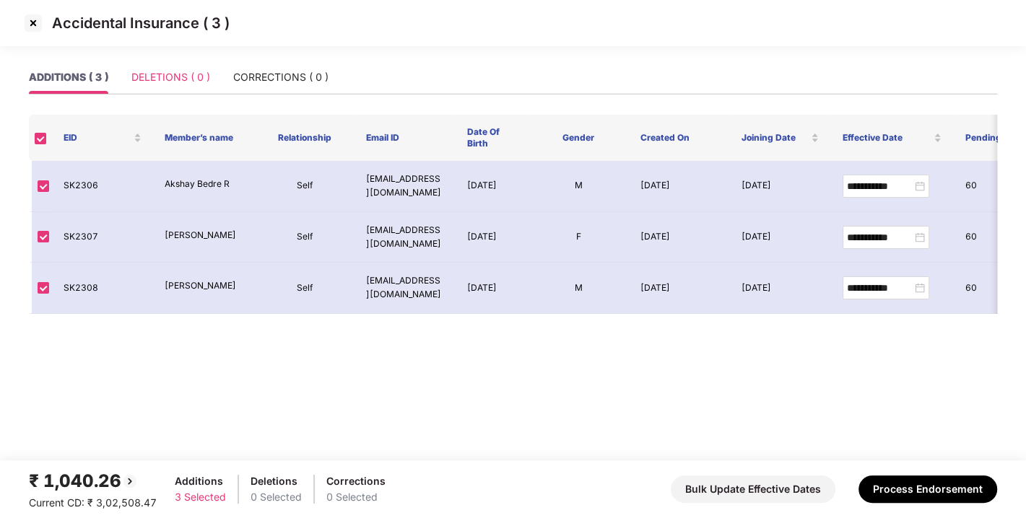
click at [152, 85] on div "DELETIONS ( 0 )" at bounding box center [170, 77] width 79 height 33
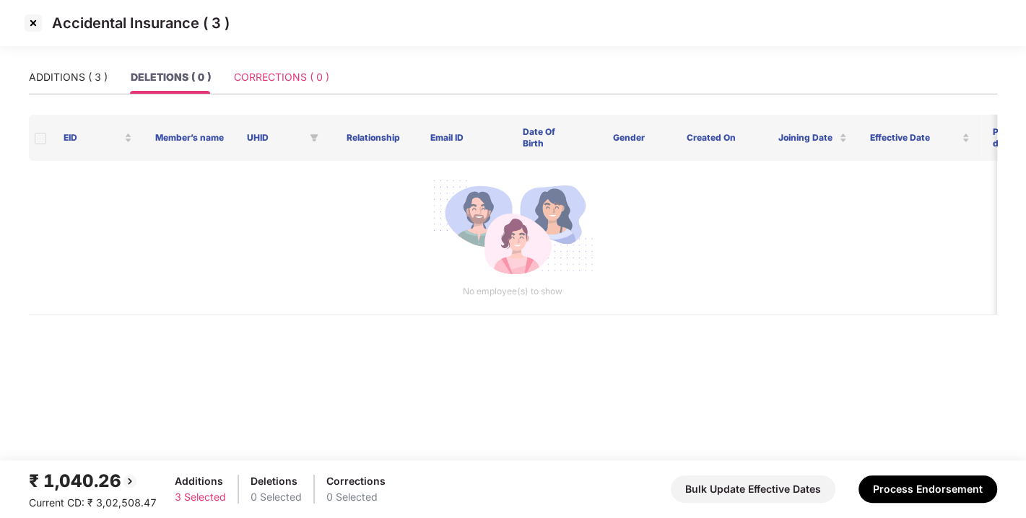
click at [311, 63] on div "CORRECTIONS ( 0 )" at bounding box center [281, 77] width 95 height 33
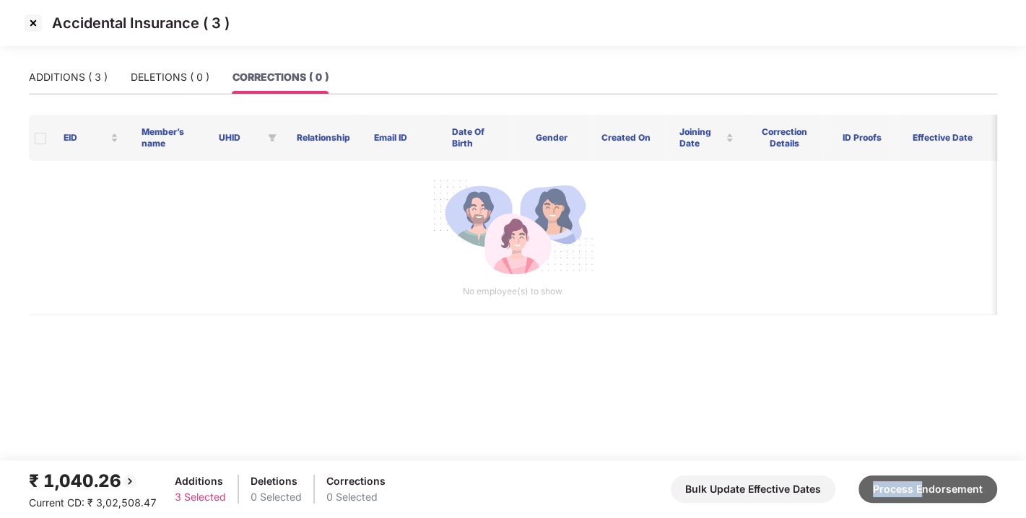
drag, startPoint x: 912, startPoint y: 470, endPoint x: 926, endPoint y: 483, distance: 18.9
click at [926, 483] on div "₹ 1,040.26 Current CD: ₹ 3,02,508.47 Additions 3 Selected Deletions 0 Selected …" at bounding box center [513, 489] width 968 height 43
click at [926, 483] on button "Process Endorsement" at bounding box center [928, 489] width 139 height 27
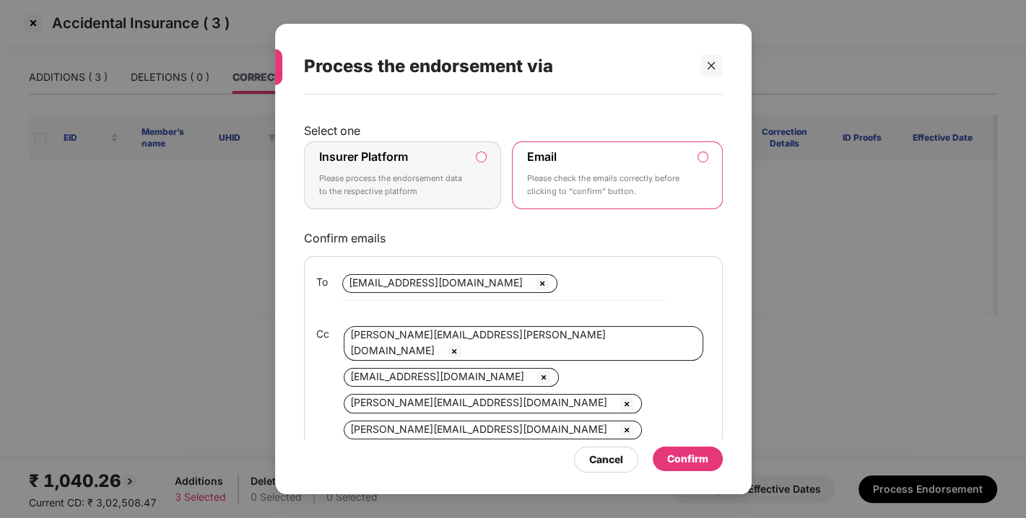
click at [473, 156] on label "Insurer Platform Please process the endorsement data to the respective platform" at bounding box center [403, 176] width 198 height 68
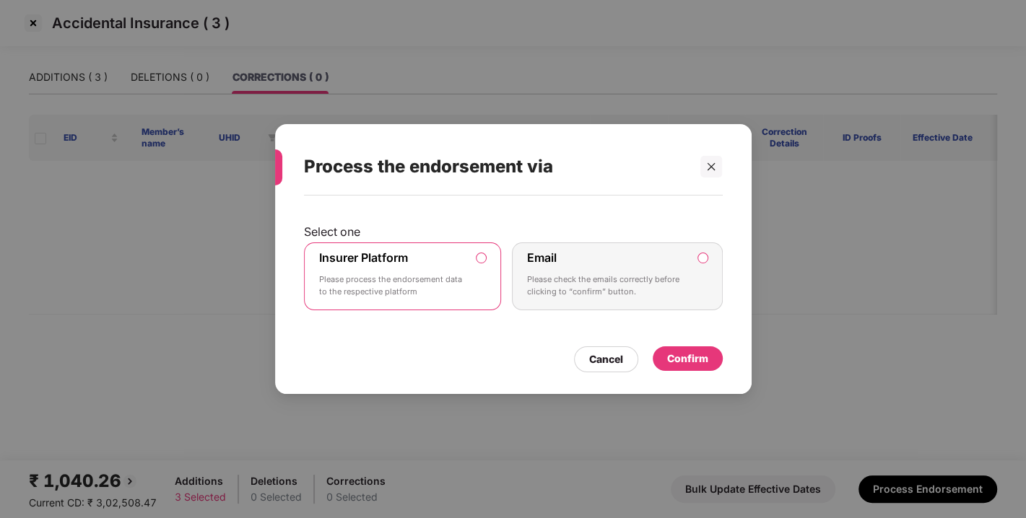
click at [698, 351] on div "Confirm" at bounding box center [687, 359] width 41 height 16
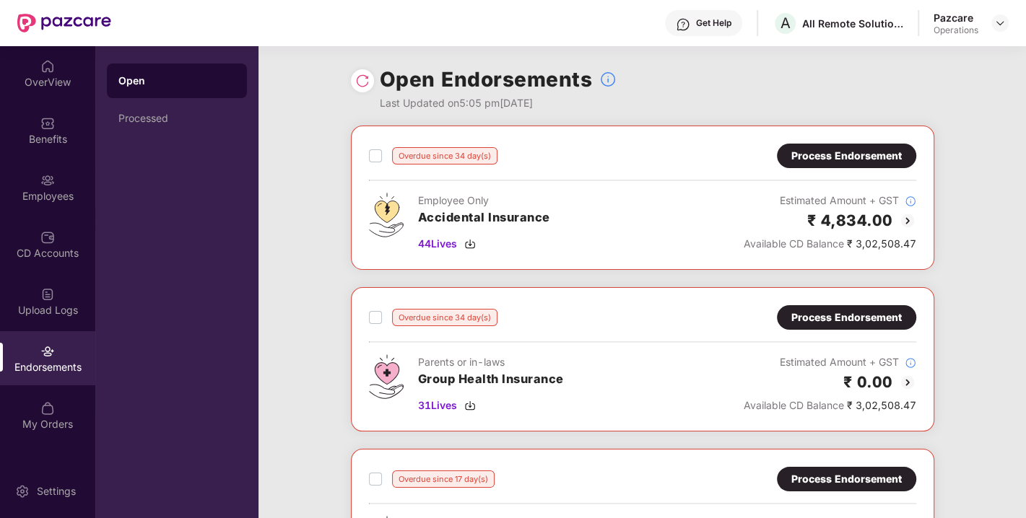
click at [811, 160] on div "Process Endorsement" at bounding box center [846, 156] width 110 height 16
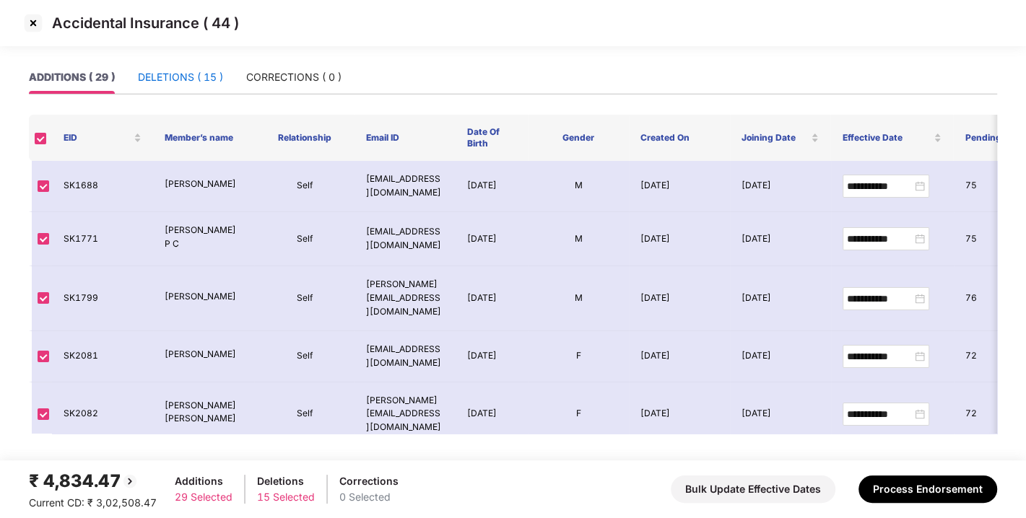
click at [179, 79] on div "DELETIONS ( 15 )" at bounding box center [180, 77] width 85 height 16
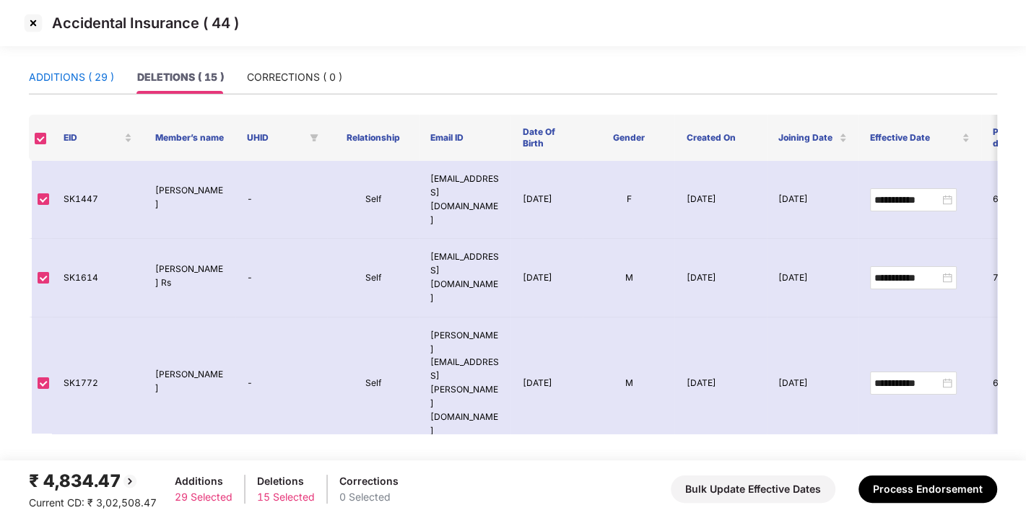
click at [77, 82] on div "ADDITIONS ( 29 )" at bounding box center [71, 77] width 85 height 16
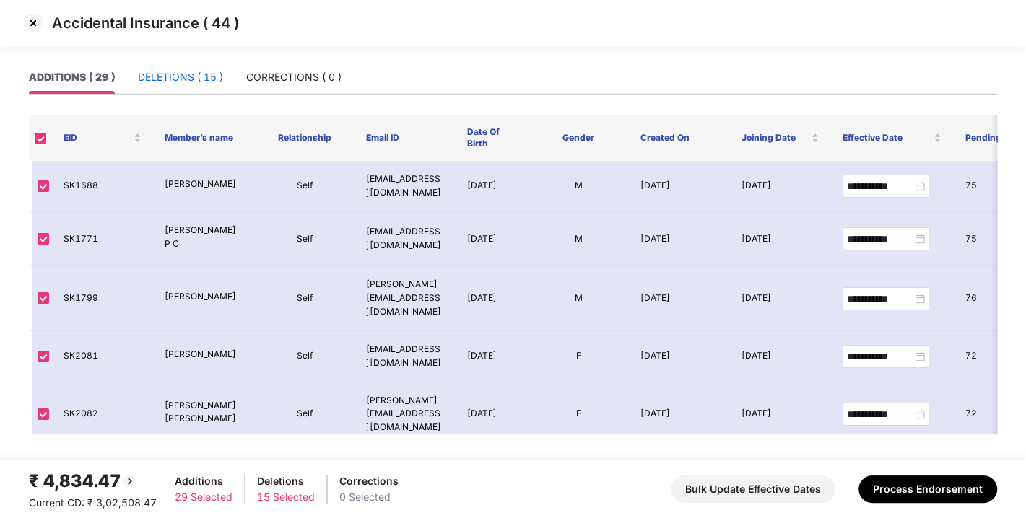
click at [171, 76] on div "DELETIONS ( 15 )" at bounding box center [180, 77] width 85 height 16
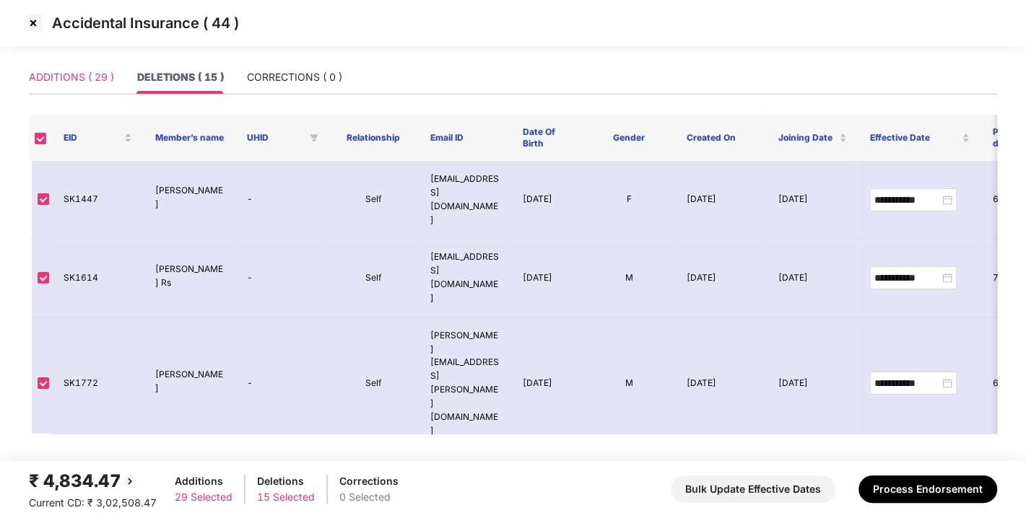
click at [77, 64] on div "ADDITIONS ( 29 )" at bounding box center [71, 77] width 85 height 33
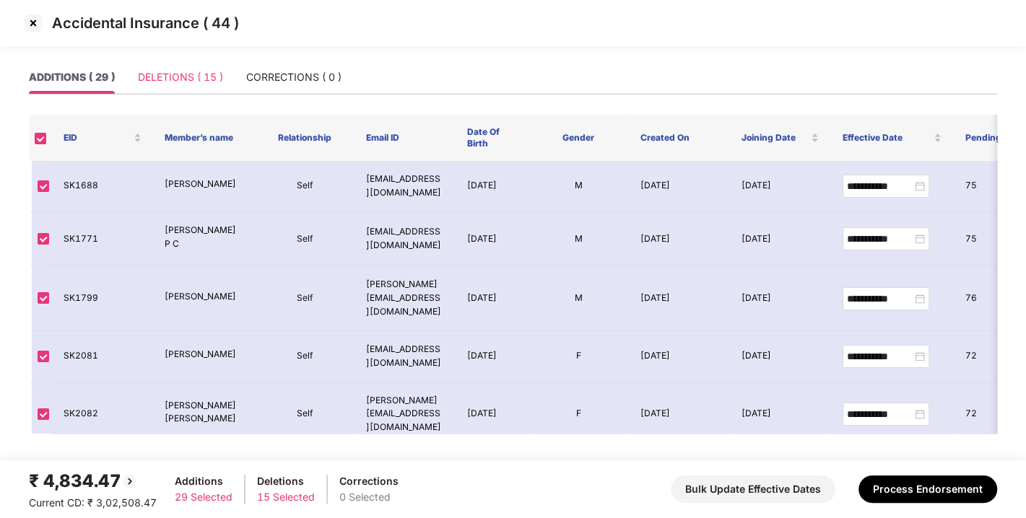
click at [165, 66] on div "DELETIONS ( 15 )" at bounding box center [180, 77] width 85 height 33
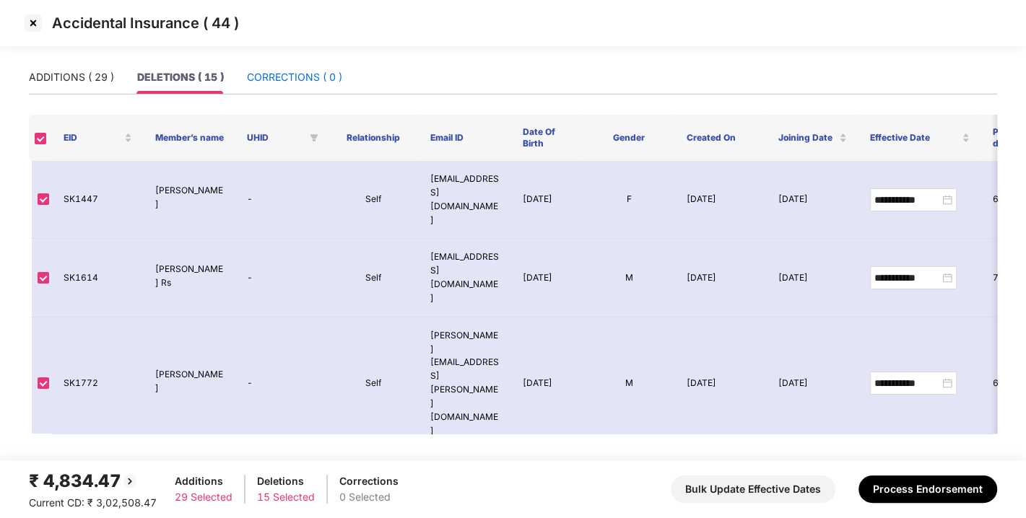
click at [287, 72] on div "CORRECTIONS ( 0 )" at bounding box center [294, 77] width 95 height 16
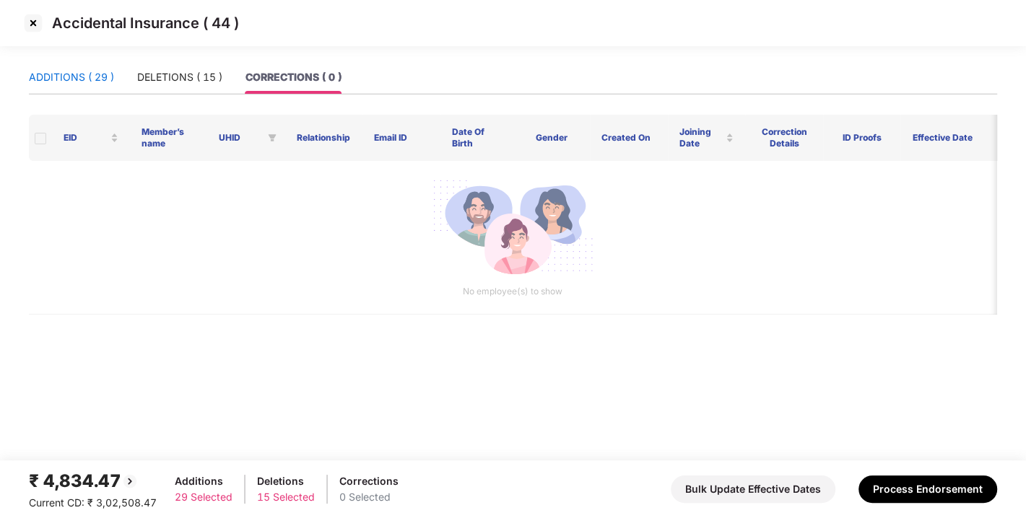
click at [68, 76] on div "ADDITIONS ( 29 )" at bounding box center [71, 77] width 85 height 16
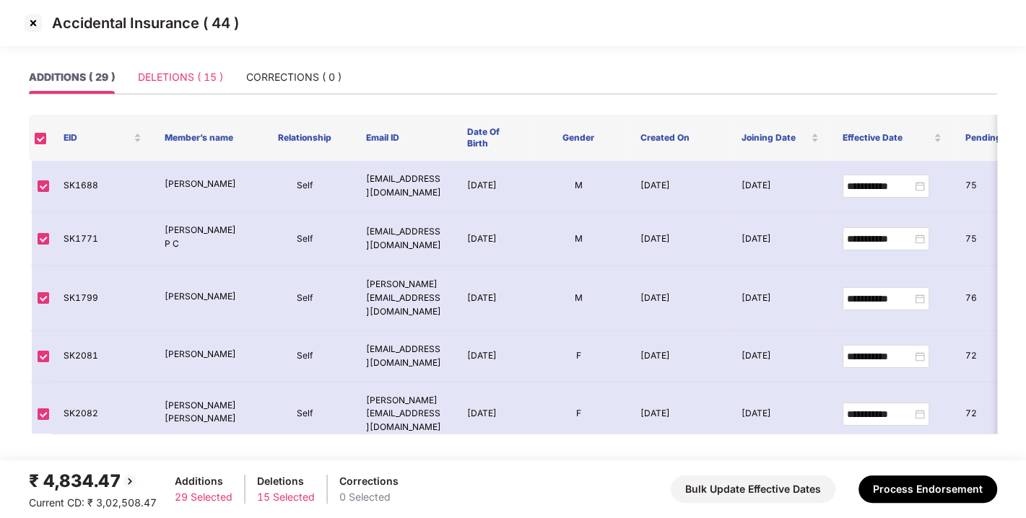
click at [207, 68] on div "DELETIONS ( 15 )" at bounding box center [180, 77] width 85 height 33
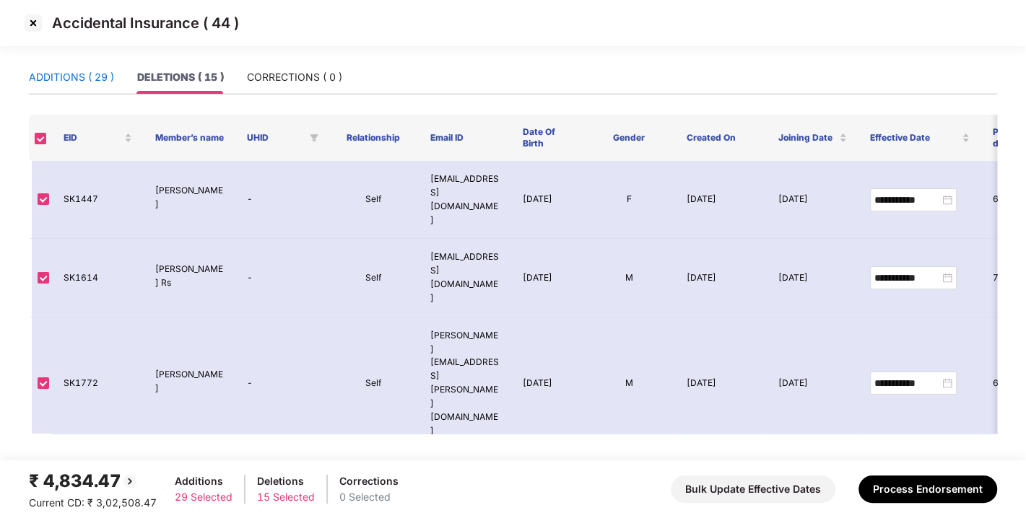
click at [99, 69] on div "ADDITIONS ( 29 )" at bounding box center [71, 77] width 85 height 16
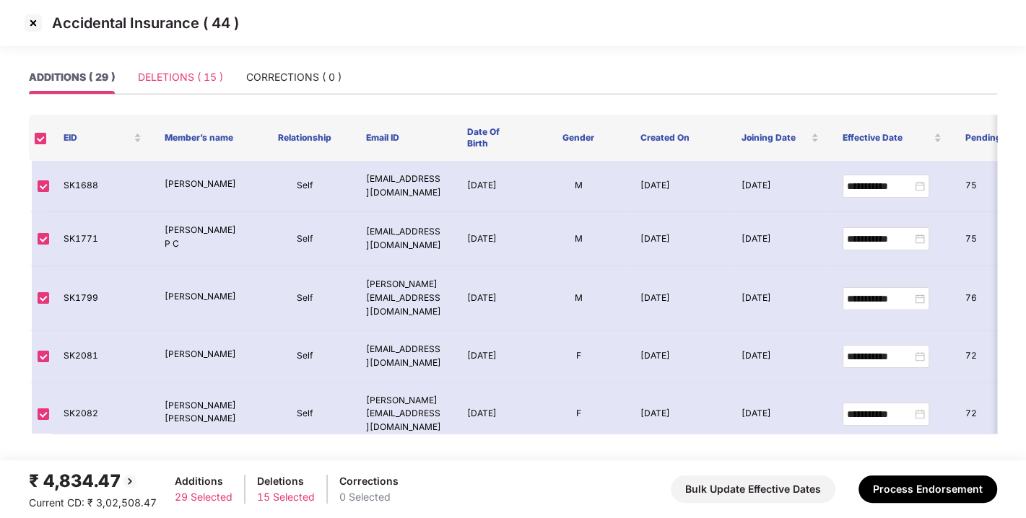
click at [196, 88] on div "DELETIONS ( 15 )" at bounding box center [180, 77] width 85 height 33
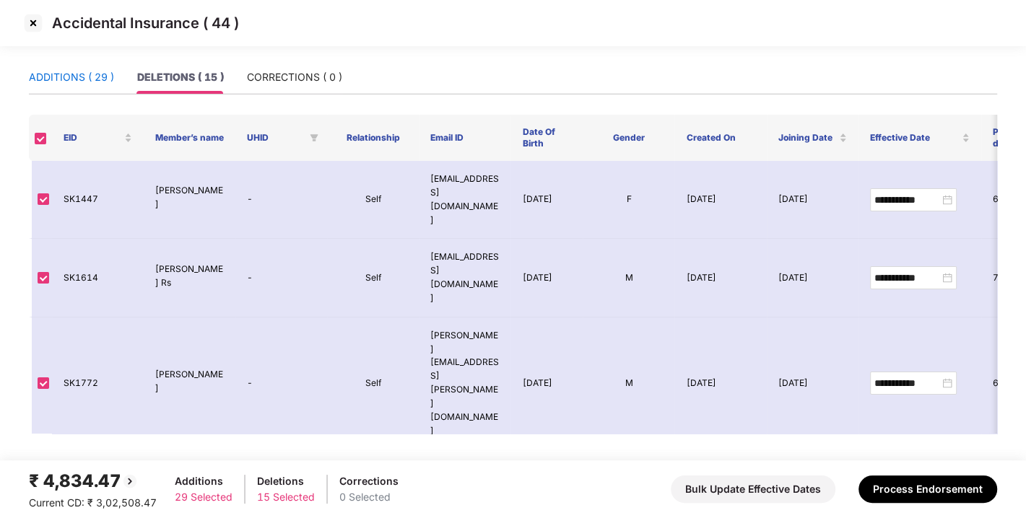
click at [107, 76] on div "ADDITIONS ( 29 )" at bounding box center [71, 77] width 85 height 16
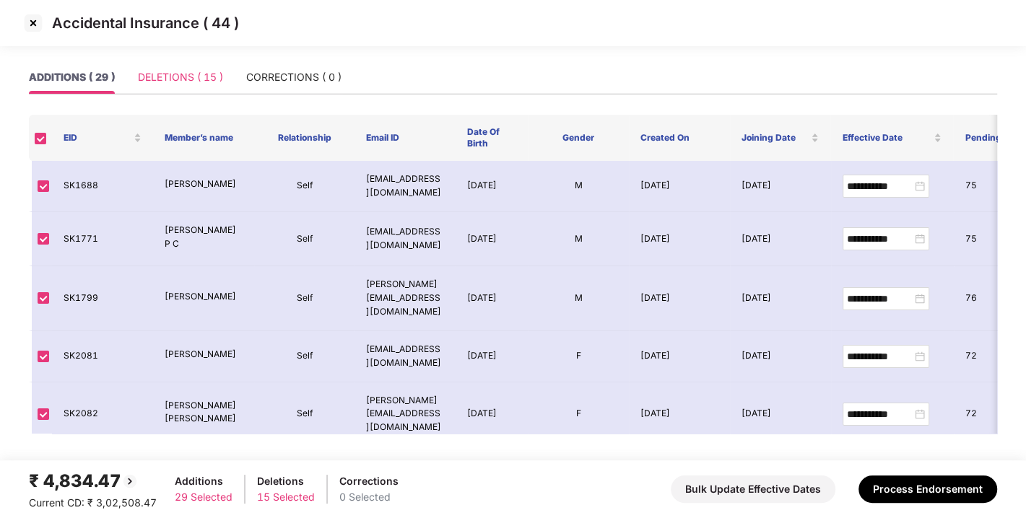
click at [208, 61] on div "DELETIONS ( 15 )" at bounding box center [180, 77] width 85 height 33
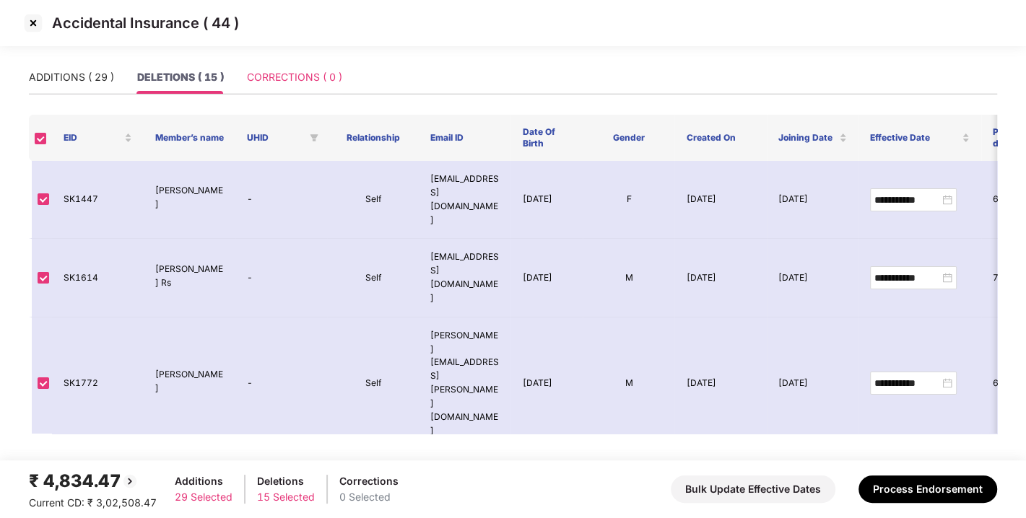
click at [297, 64] on div "CORRECTIONS ( 0 )" at bounding box center [294, 77] width 95 height 33
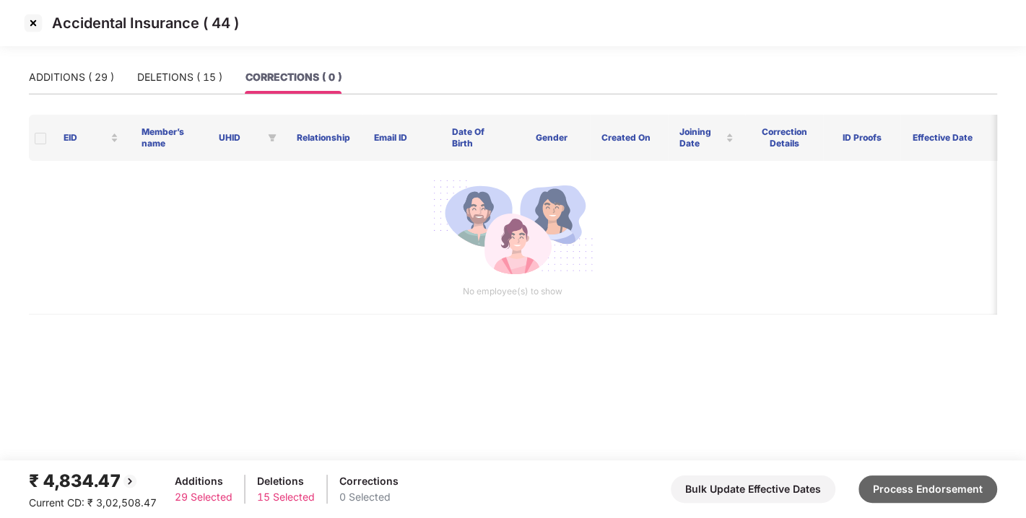
click at [939, 480] on button "Process Endorsement" at bounding box center [928, 489] width 139 height 27
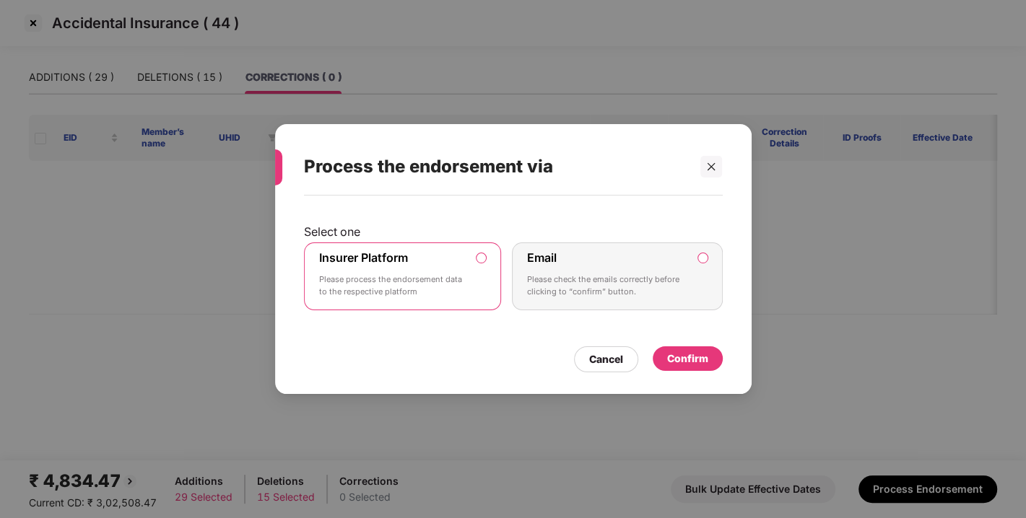
click at [681, 349] on div "Confirm" at bounding box center [688, 359] width 70 height 25
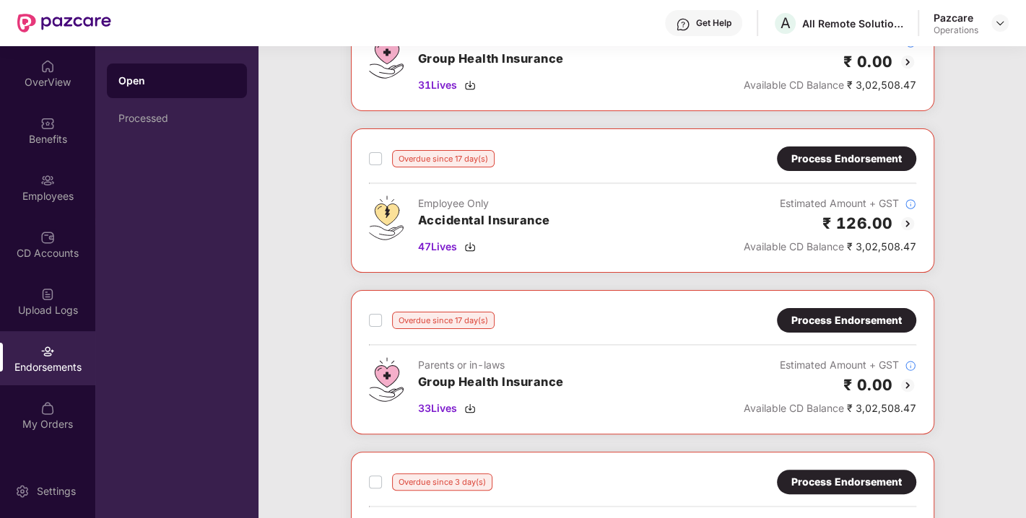
scroll to position [161, 0]
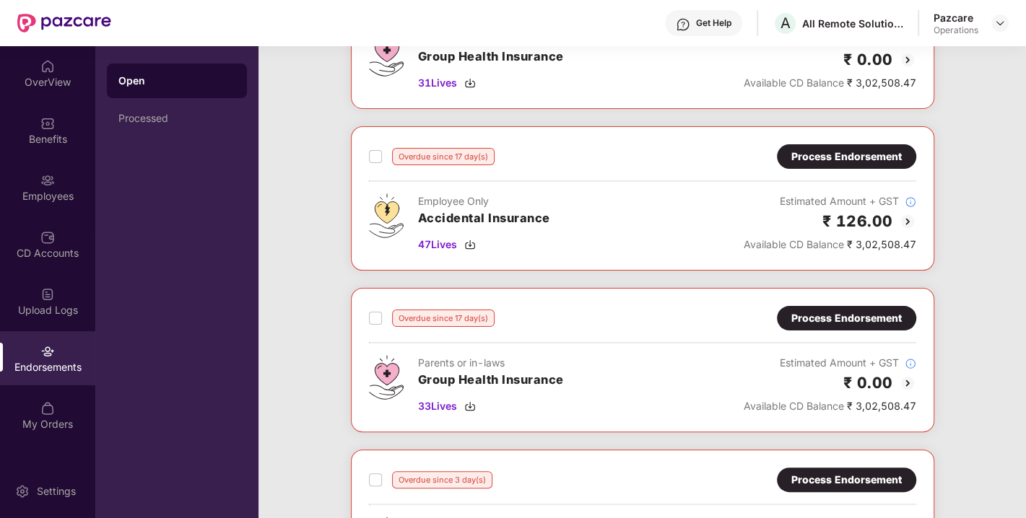
click at [829, 157] on div "Process Endorsement" at bounding box center [846, 157] width 110 height 16
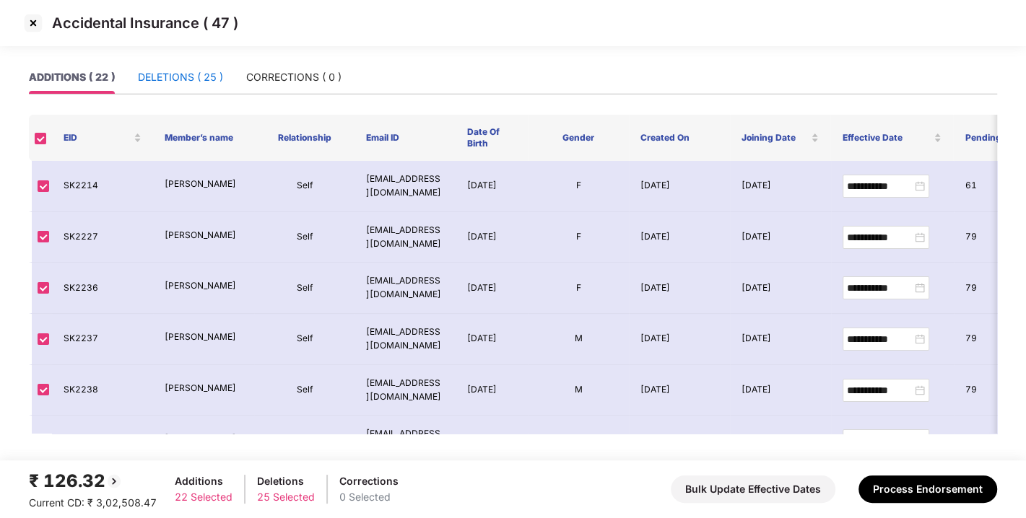
click at [167, 77] on div "DELETIONS ( 25 )" at bounding box center [180, 77] width 85 height 16
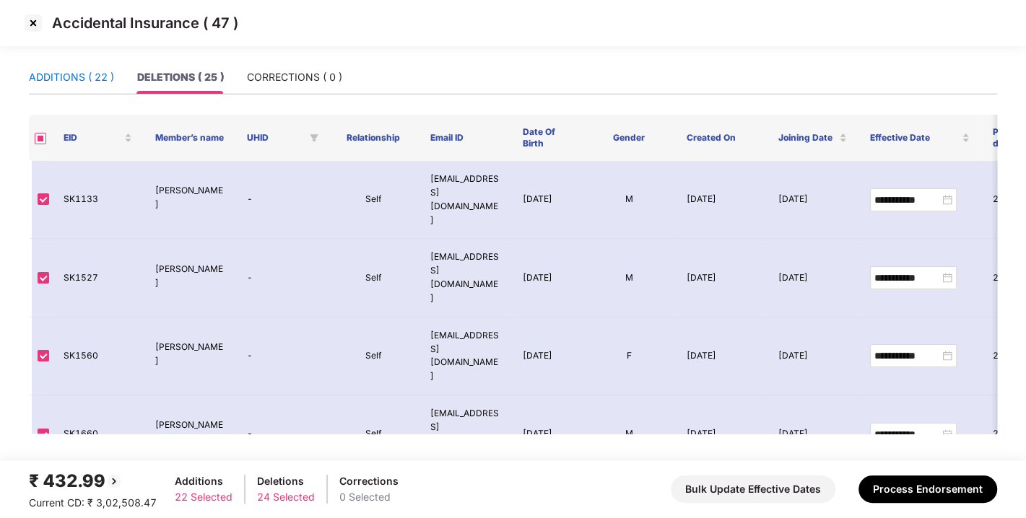
click at [71, 81] on div "ADDITIONS ( 22 )" at bounding box center [71, 77] width 85 height 16
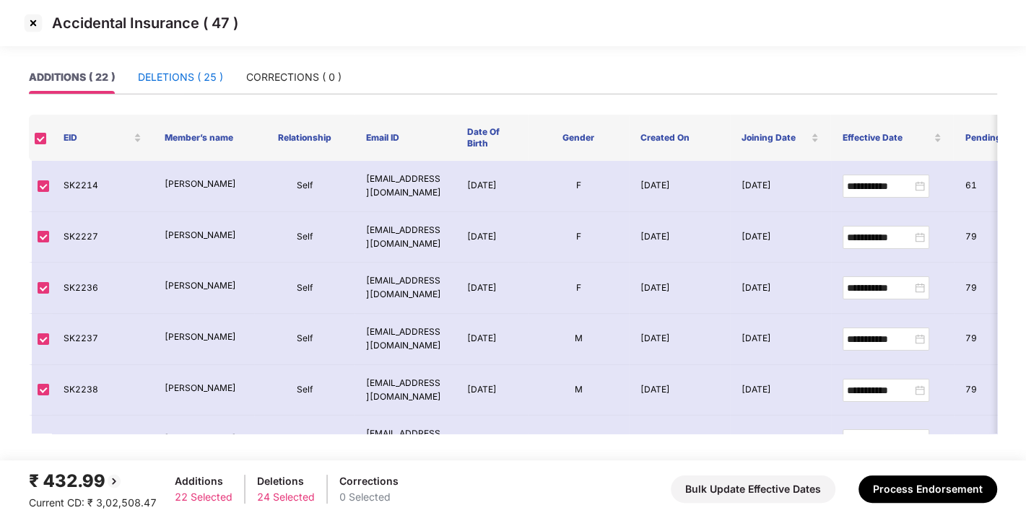
click at [168, 76] on div "DELETIONS ( 25 )" at bounding box center [180, 77] width 85 height 16
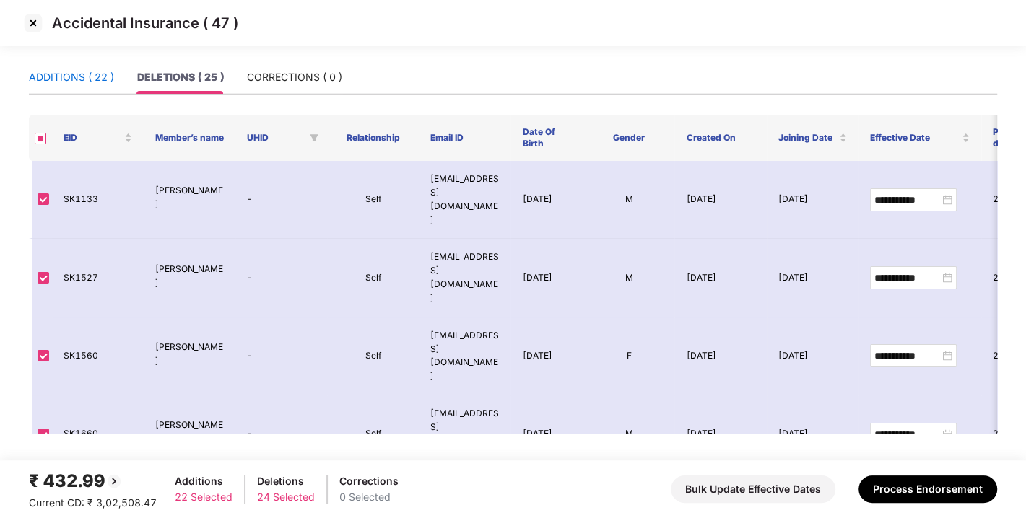
click at [57, 77] on div "ADDITIONS ( 22 )" at bounding box center [71, 77] width 85 height 16
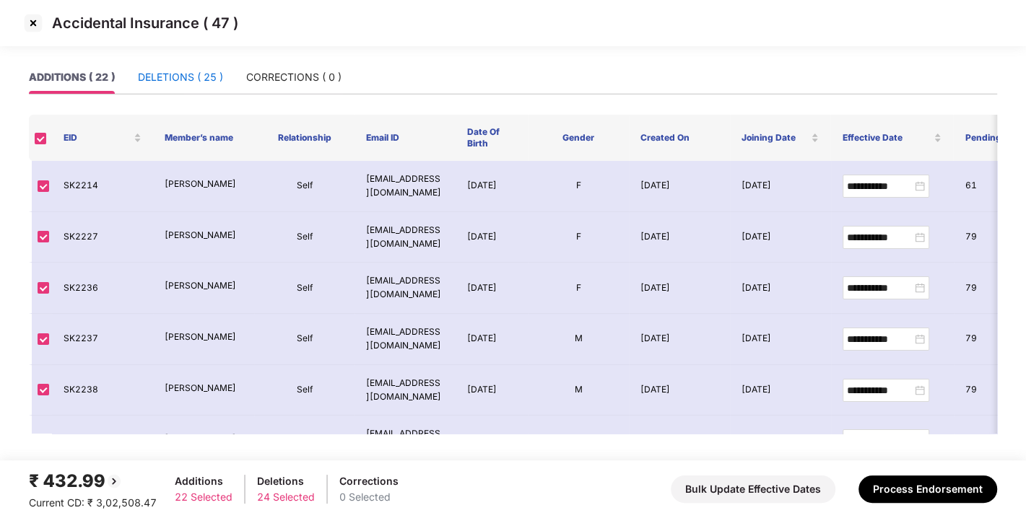
click at [165, 76] on div "DELETIONS ( 25 )" at bounding box center [180, 77] width 85 height 16
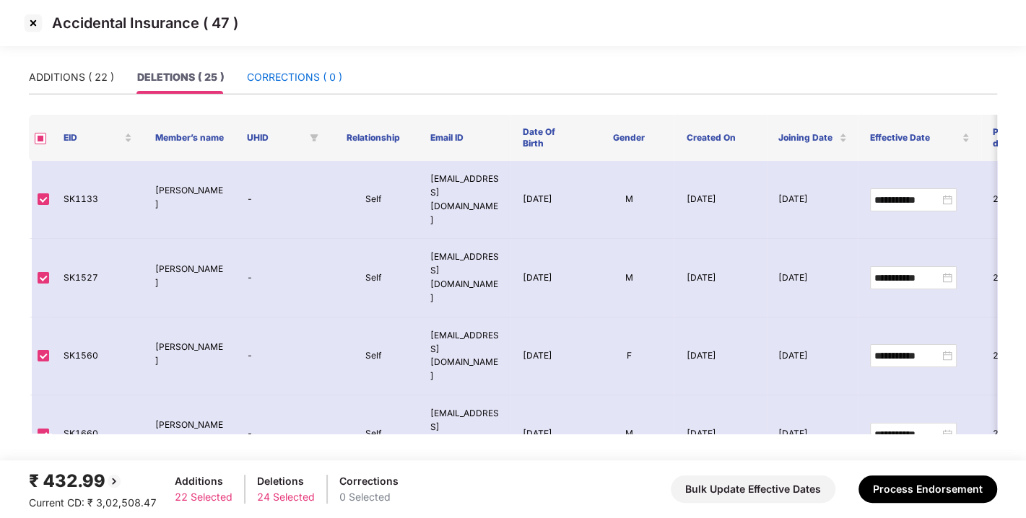
click at [295, 73] on div "CORRECTIONS ( 0 )" at bounding box center [294, 77] width 95 height 16
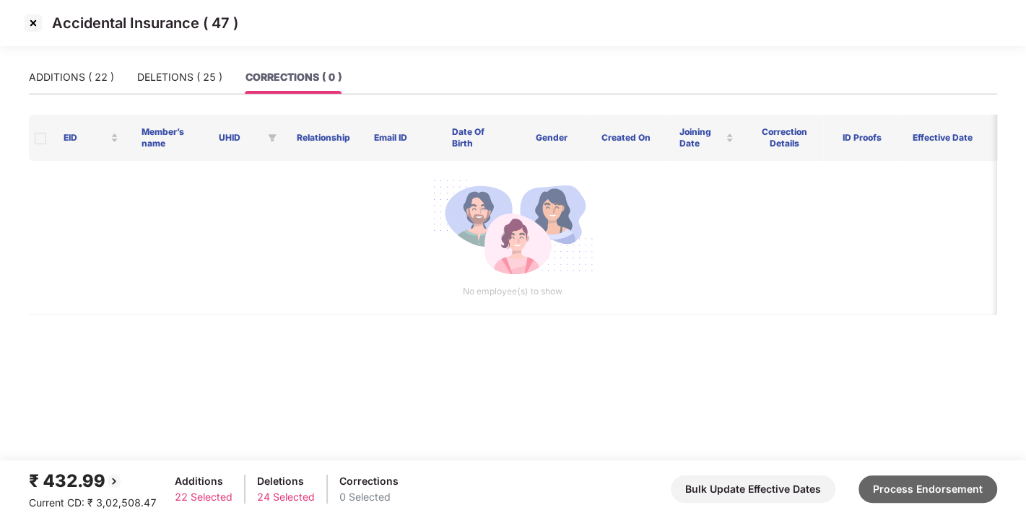
click at [946, 485] on button "Process Endorsement" at bounding box center [928, 489] width 139 height 27
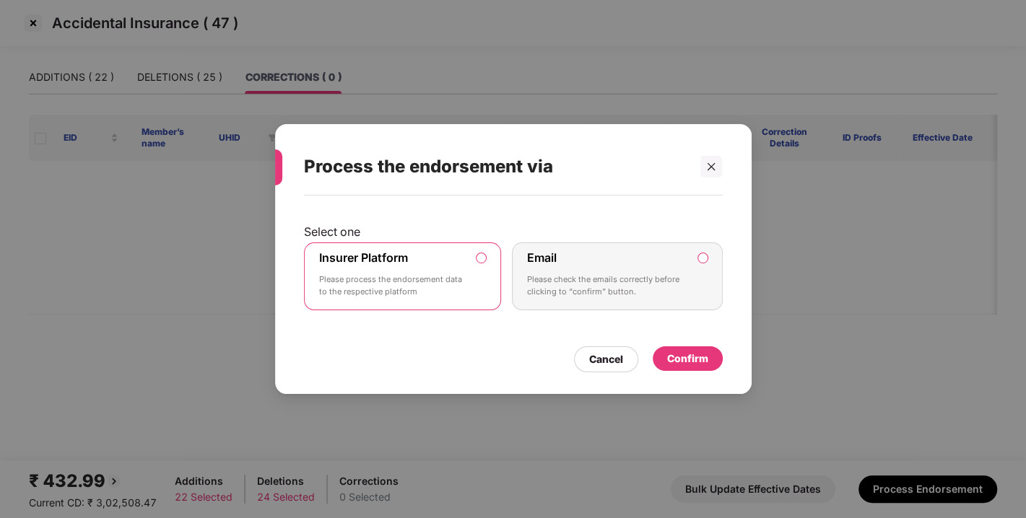
click at [492, 263] on label "Insurer Platform Please process the endorsement data to the respective platform" at bounding box center [403, 277] width 198 height 68
click at [669, 349] on div "Confirm" at bounding box center [688, 359] width 70 height 25
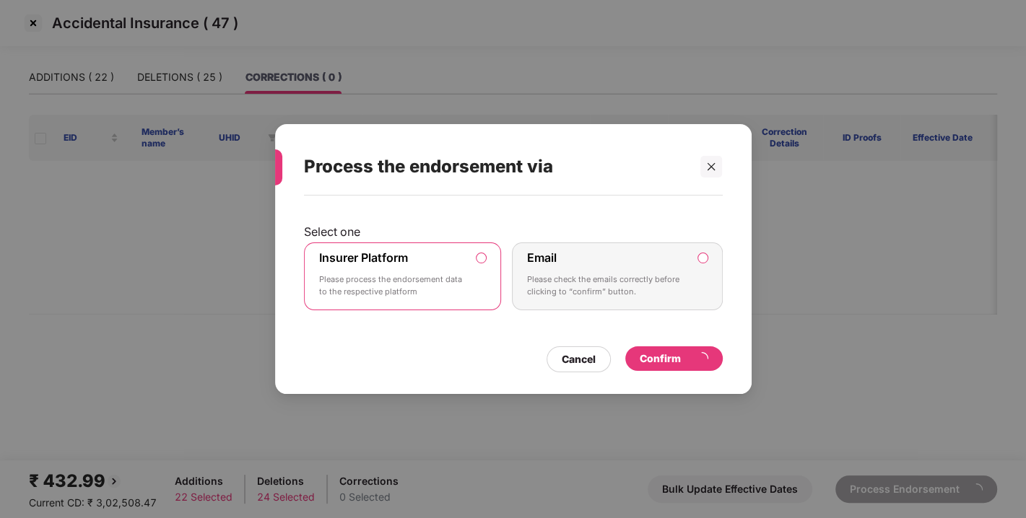
click at [669, 349] on div "Confirm" at bounding box center [673, 359] width 97 height 25
click at [567, 328] on div "Select one Insurer Platform Please process the endorsement data to the respecti…" at bounding box center [513, 271] width 419 height 136
drag, startPoint x: 567, startPoint y: 328, endPoint x: 568, endPoint y: 356, distance: 28.2
click at [568, 356] on div "Select one Insurer Platform Please process the endorsement data to the respecti…" at bounding box center [513, 288] width 477 height 184
click at [568, 356] on div "Cancel" at bounding box center [579, 360] width 34 height 16
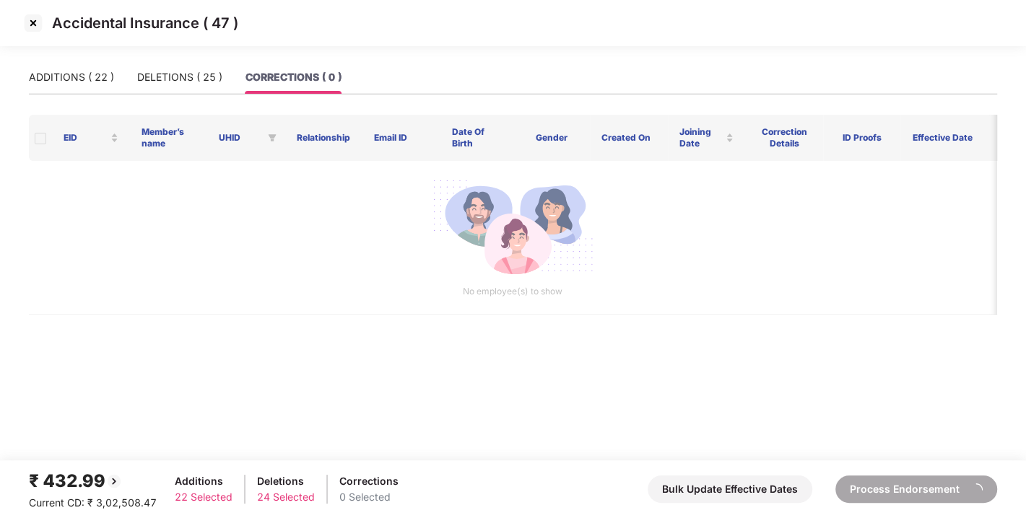
click at [383, 331] on main "ADDITIONS ( 22 ) DELETIONS ( 25 ) CORRECTIONS ( 0 ) EID Member’s name UHID Rela…" at bounding box center [513, 261] width 1026 height 400
click at [448, 324] on main "ADDITIONS ( 22 ) DELETIONS ( 25 ) CORRECTIONS ( 0 ) EID Member’s name UHID Rela…" at bounding box center [513, 261] width 1026 height 400
click at [485, 329] on main "ADDITIONS ( 22 ) DELETIONS ( 25 ) CORRECTIONS ( 0 ) EID Member’s name UHID Rela…" at bounding box center [513, 261] width 1026 height 400
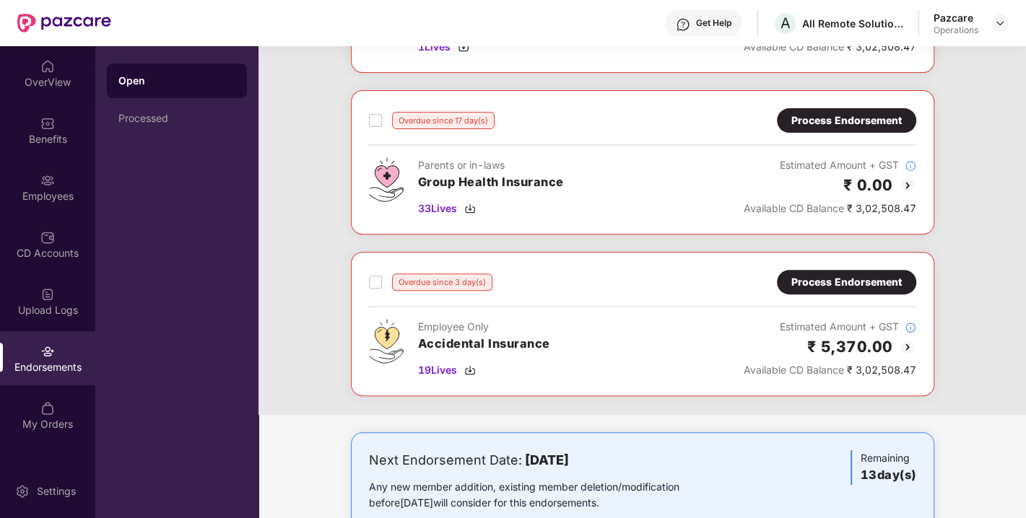
scroll to position [360, 0]
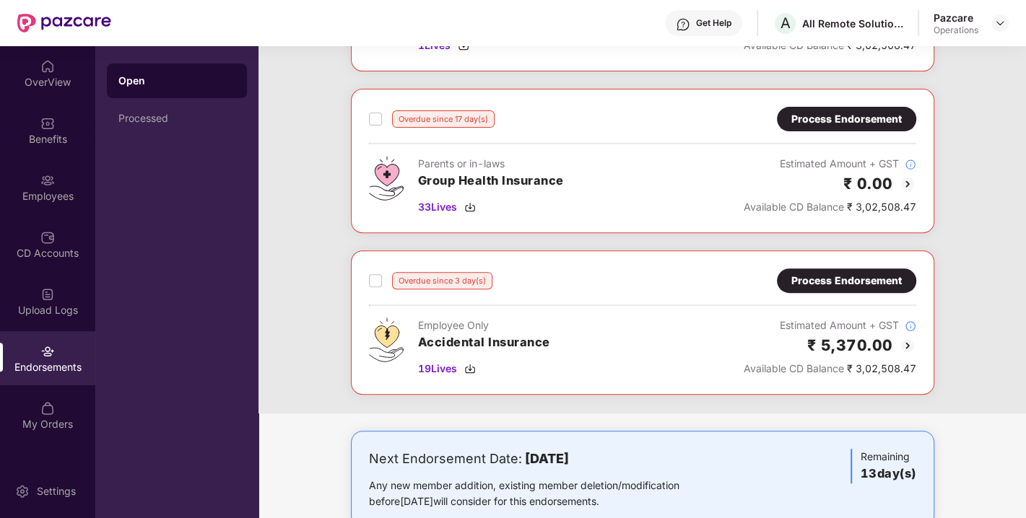
click at [835, 279] on div "Process Endorsement" at bounding box center [846, 281] width 110 height 16
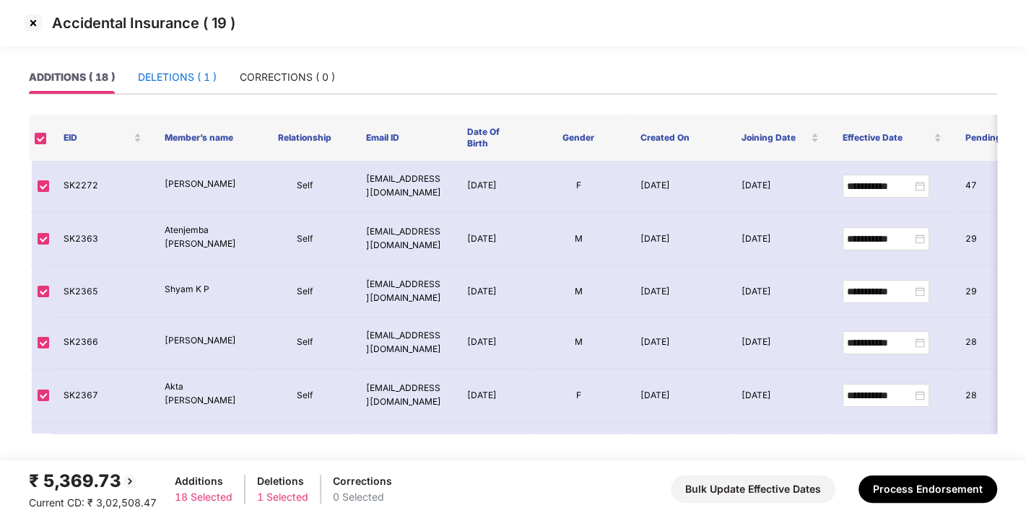
click at [164, 84] on div "DELETIONS ( 1 )" at bounding box center [177, 77] width 79 height 16
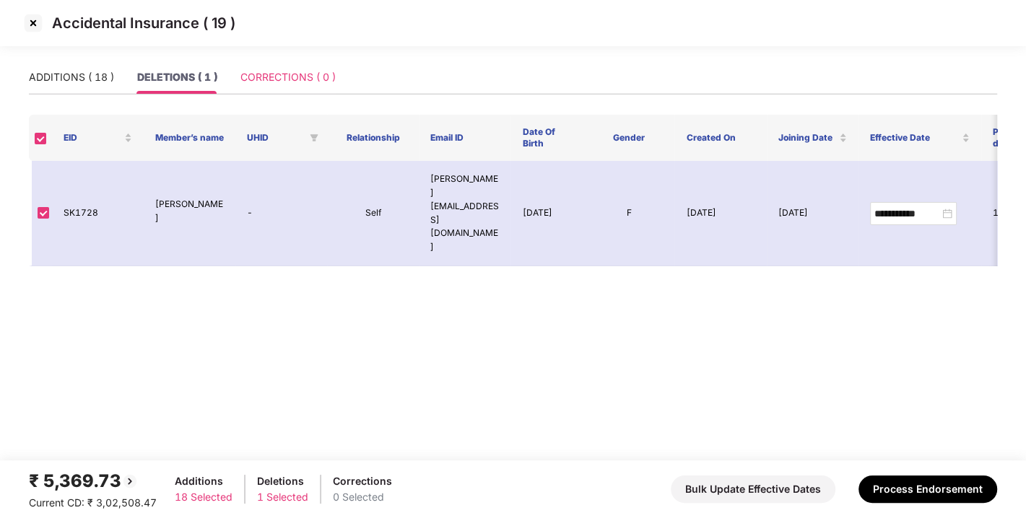
click at [257, 85] on div "CORRECTIONS ( 0 )" at bounding box center [287, 77] width 95 height 33
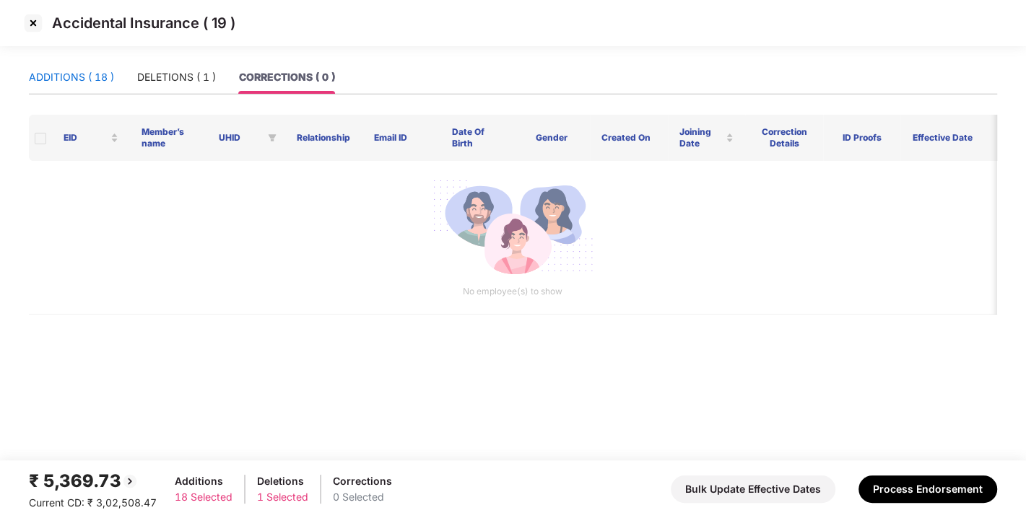
click at [76, 70] on div "ADDITIONS ( 18 )" at bounding box center [71, 77] width 85 height 16
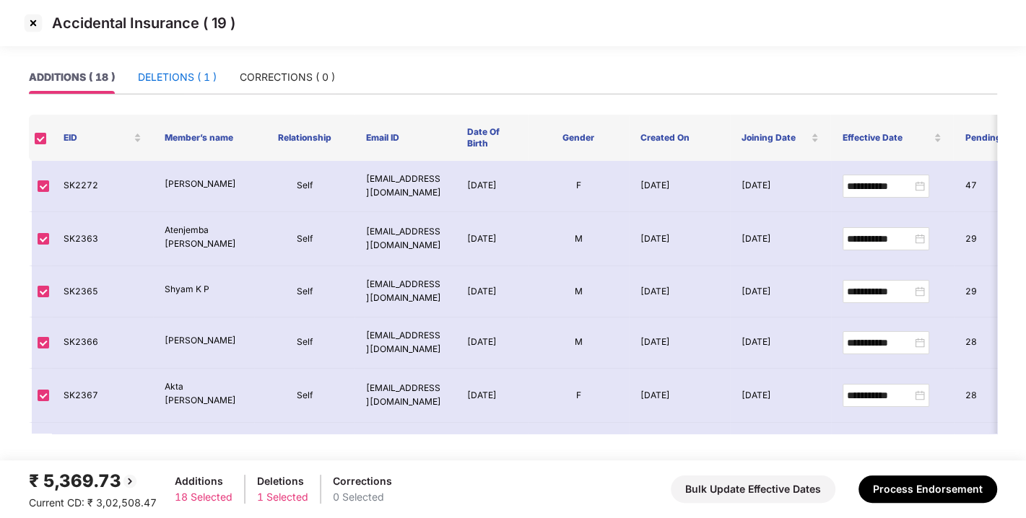
click at [162, 81] on div "DELETIONS ( 1 )" at bounding box center [177, 77] width 79 height 16
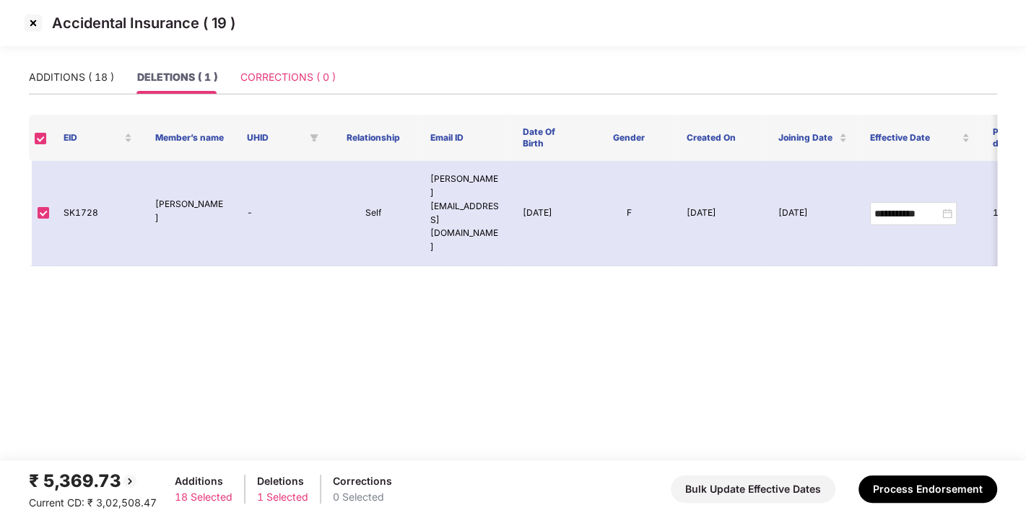
click at [276, 85] on div "CORRECTIONS ( 0 )" at bounding box center [287, 77] width 95 height 33
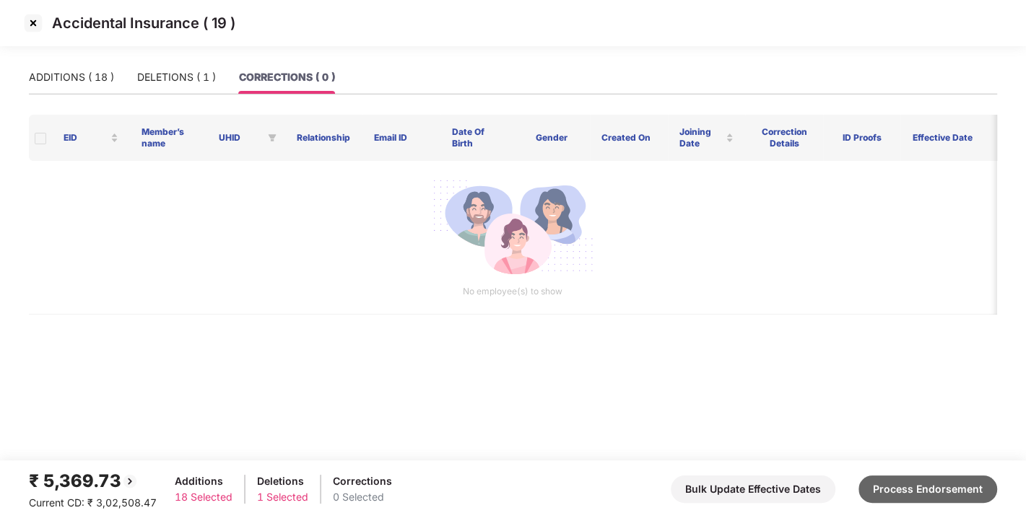
click at [906, 492] on button "Process Endorsement" at bounding box center [928, 489] width 139 height 27
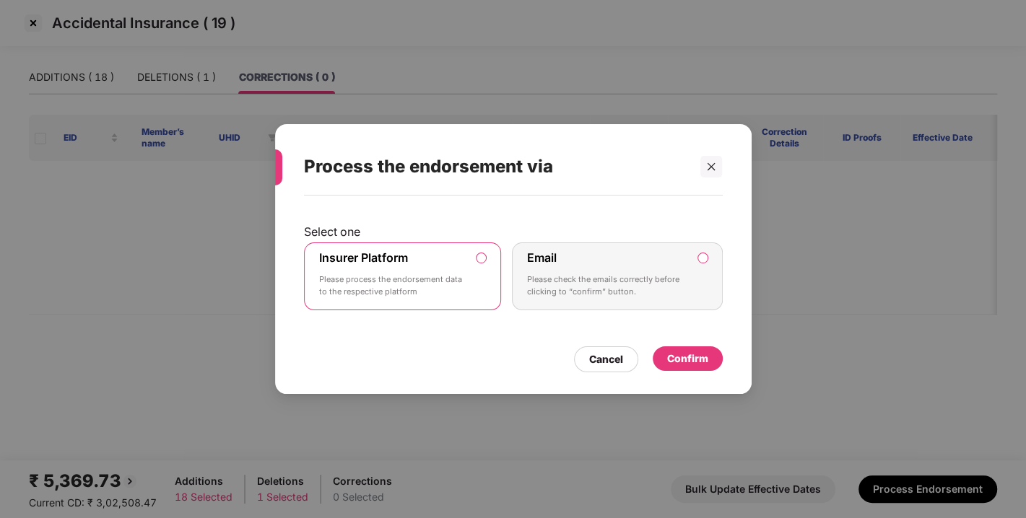
click at [682, 347] on div "Confirm" at bounding box center [688, 359] width 70 height 25
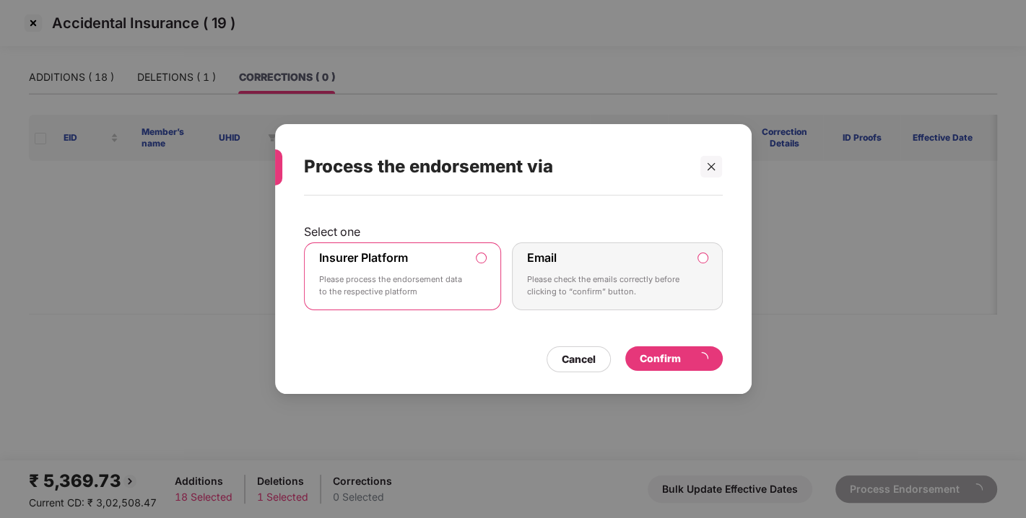
click at [682, 347] on div "Confirm" at bounding box center [673, 359] width 97 height 25
